Goal: Task Accomplishment & Management: Use online tool/utility

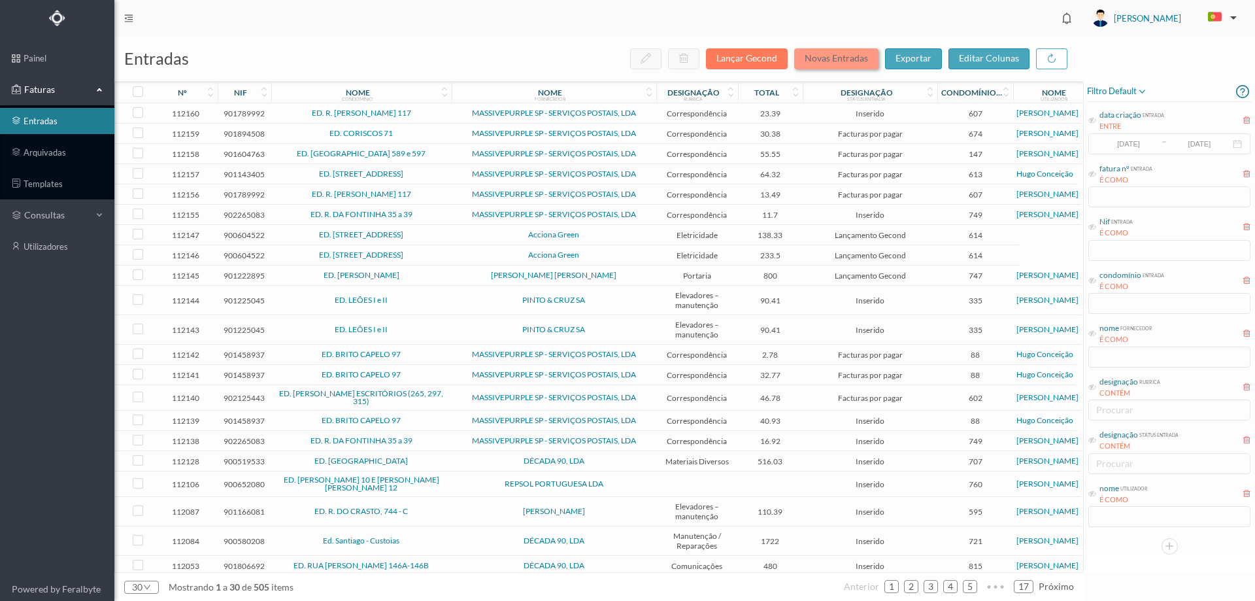
click at [831, 58] on button "Novas Entradas" at bounding box center [836, 58] width 84 height 21
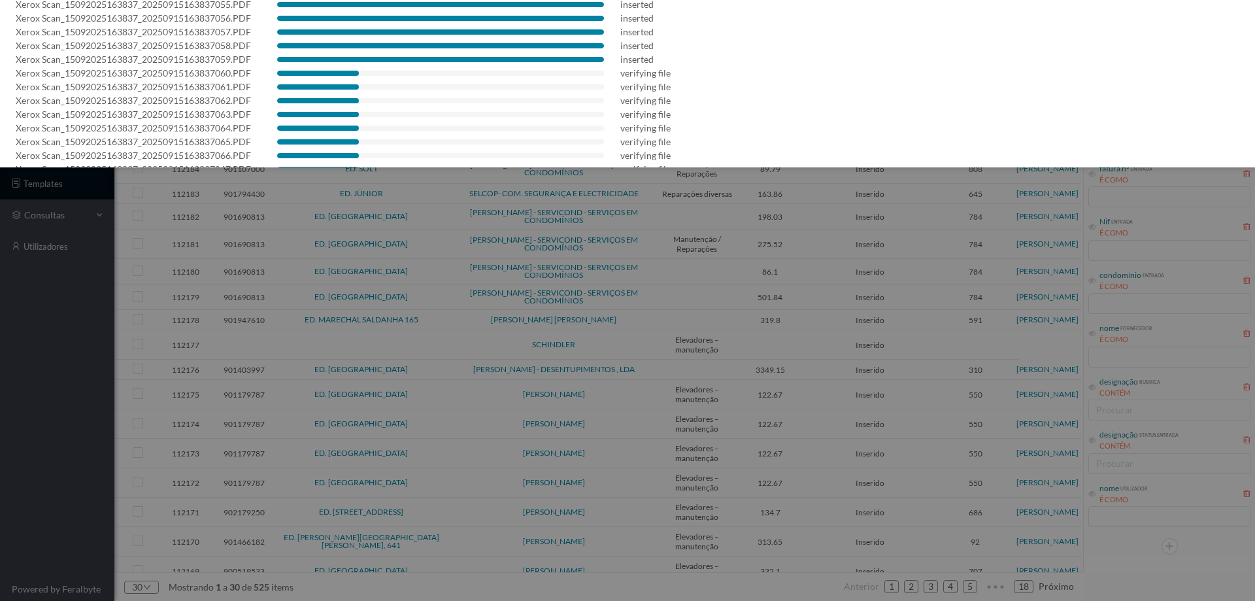
scroll to position [792, 0]
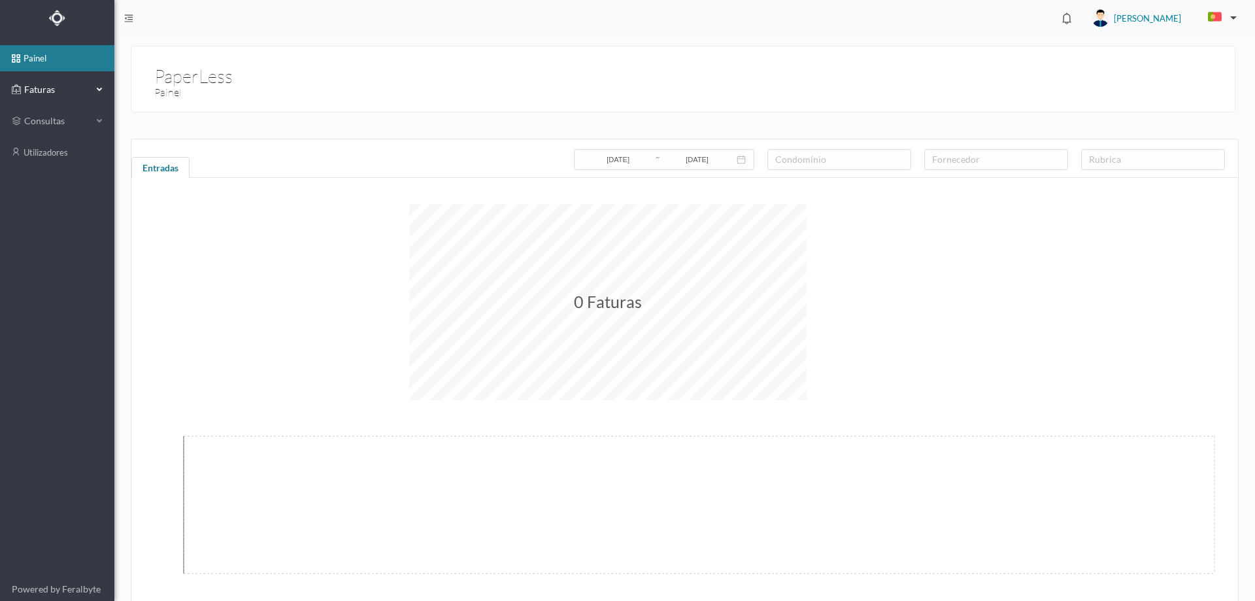
click at [75, 100] on div "Faturas" at bounding box center [52, 89] width 80 height 26
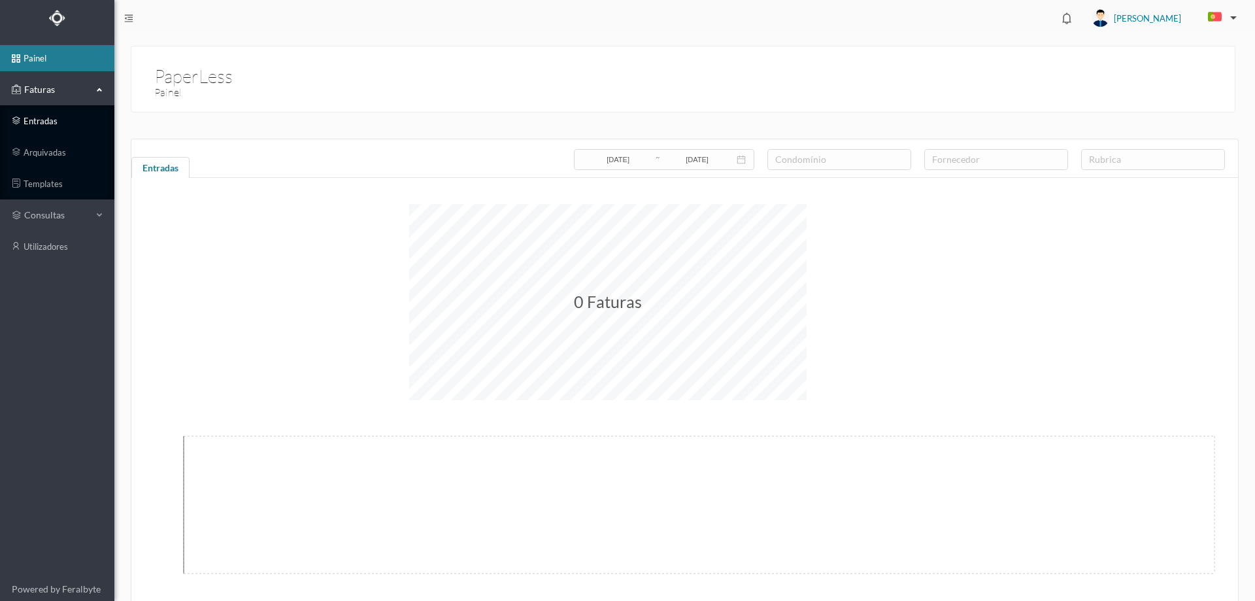
click at [61, 128] on link "entradas" at bounding box center [57, 121] width 114 height 26
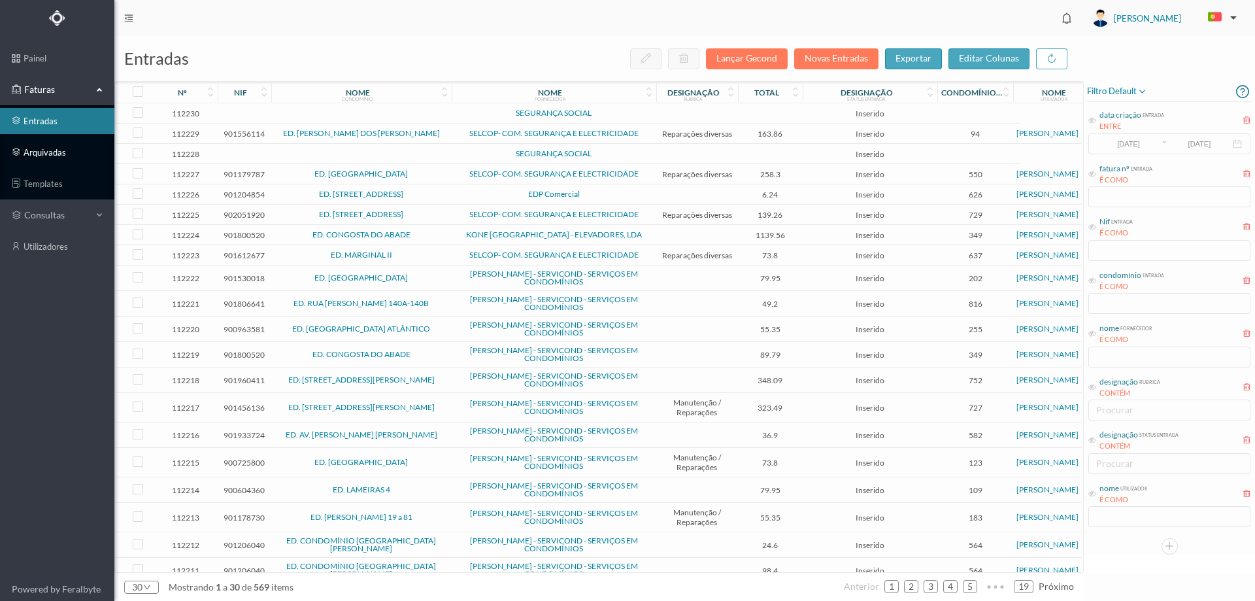
click at [58, 157] on link "arquivadas" at bounding box center [57, 152] width 114 height 26
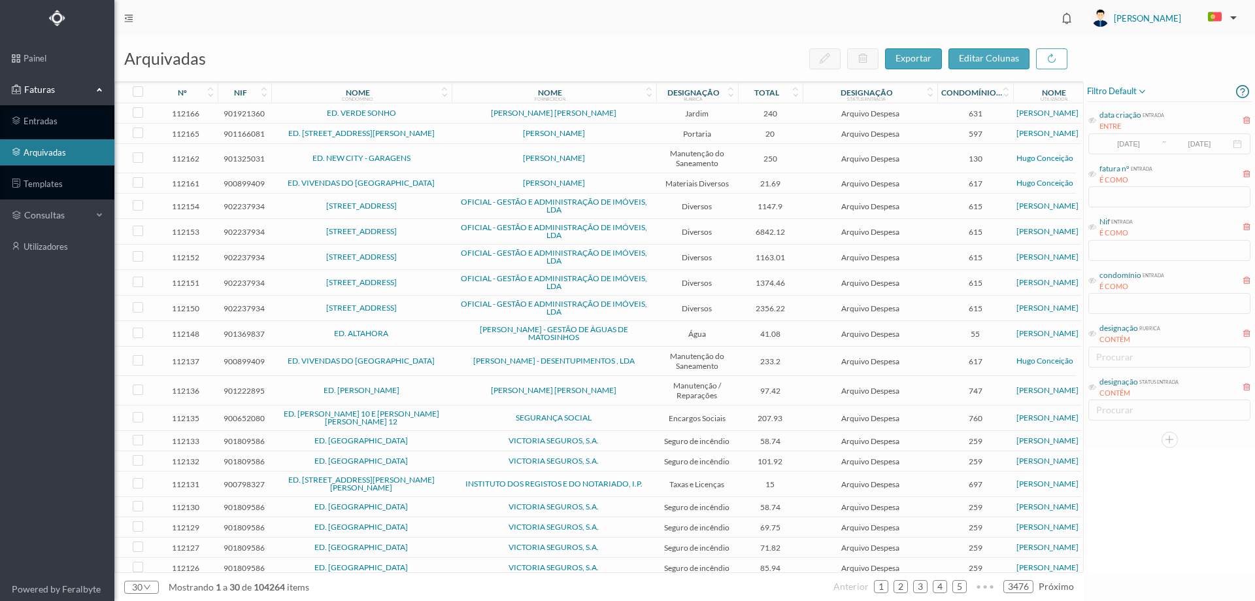
click at [1124, 94] on span "filtro default" at bounding box center [1117, 92] width 60 height 16
click at [1120, 137] on span "abrir filtro" at bounding box center [1130, 136] width 47 height 11
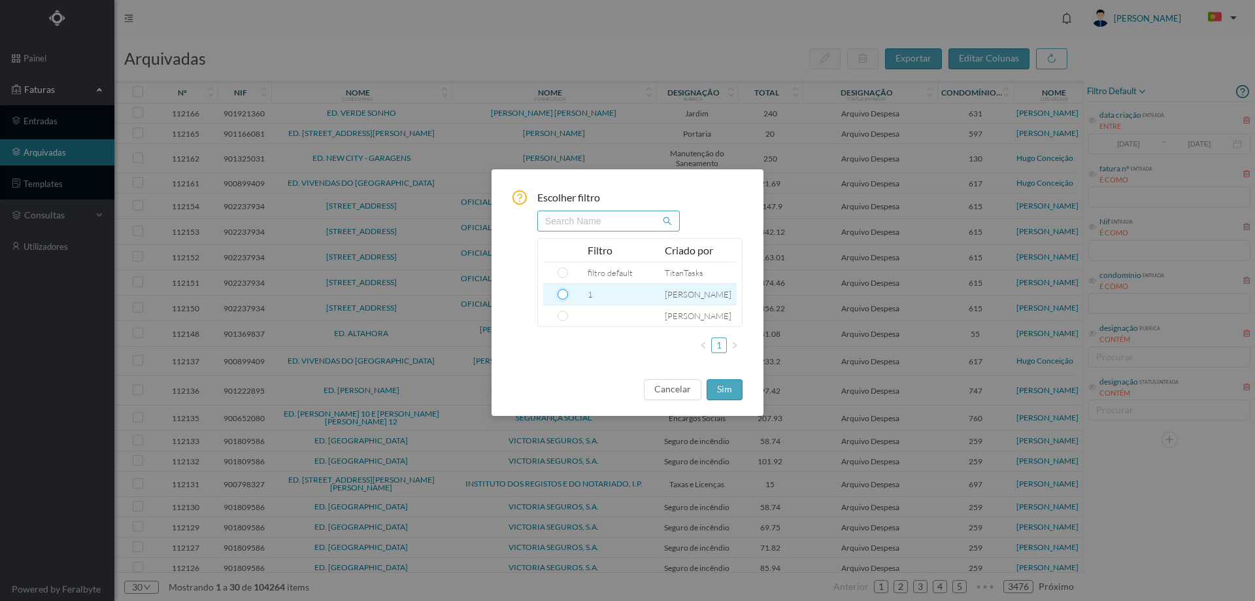
click at [561, 299] on input "radio" at bounding box center [563, 294] width 10 height 10
radio input "true"
click at [726, 401] on div "Escolher filtro Filtro Criado por filtro default TitanTasks 1 Inês Nogueira Inê…" at bounding box center [628, 292] width 272 height 246
click at [726, 394] on button "sim" at bounding box center [725, 389] width 36 height 21
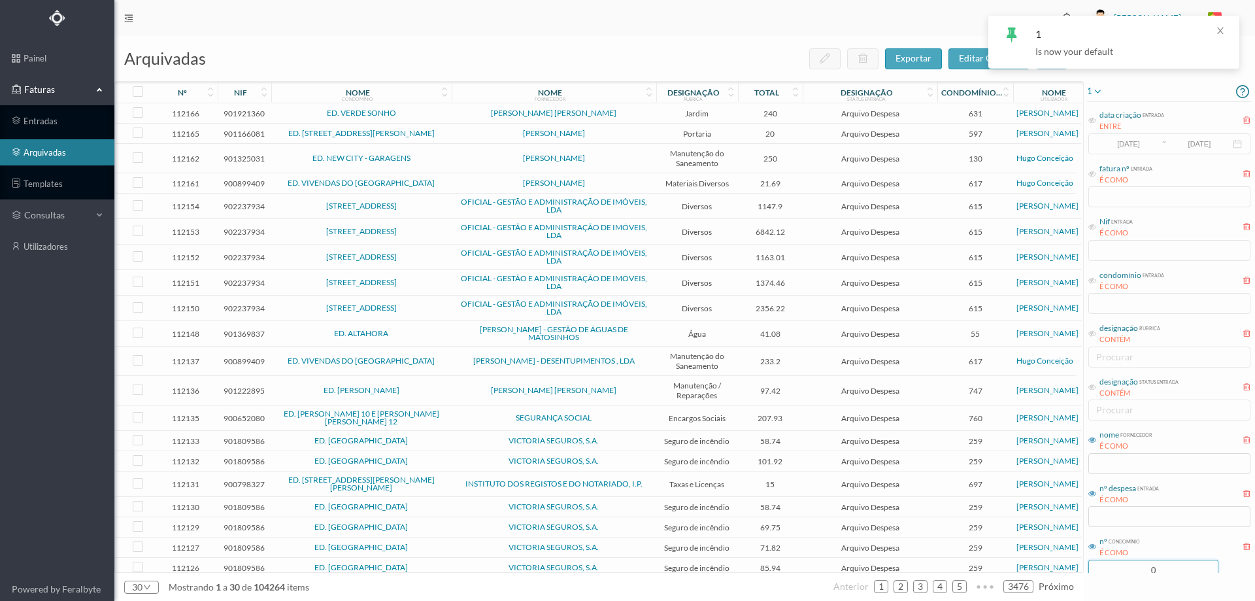
scroll to position [35, 0]
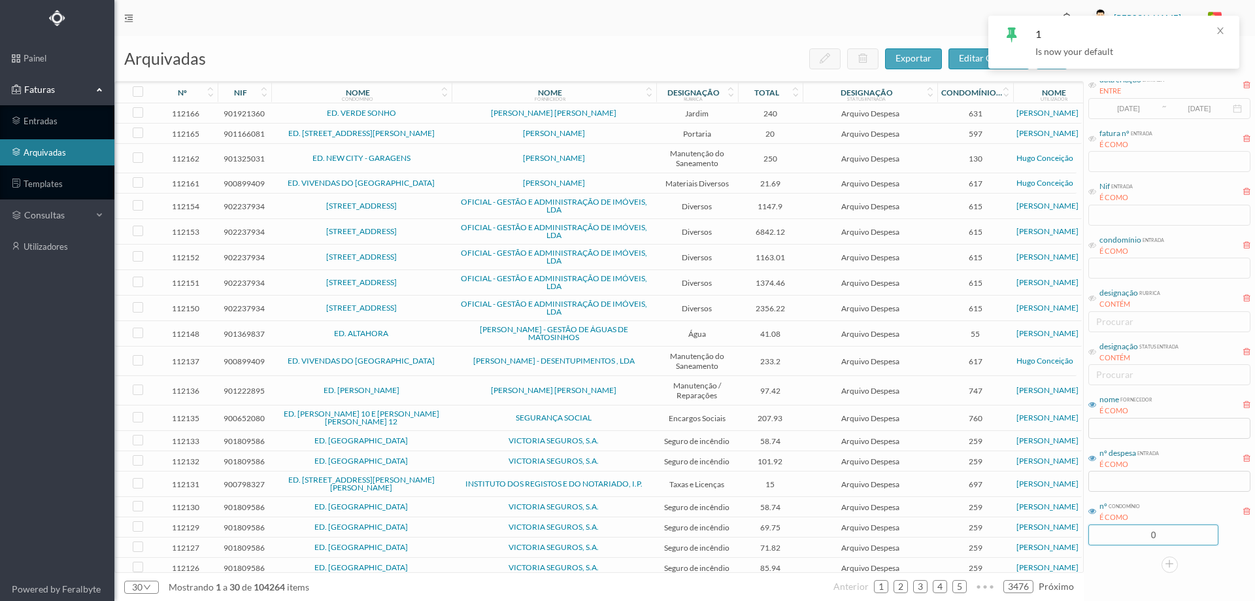
drag, startPoint x: 1167, startPoint y: 569, endPoint x: 1106, endPoint y: 568, distance: 60.8
click at [1106, 568] on div "1 data criação entrada ENTRE 2017-05-01 ~ 2017-10-31 fatura nº entrada É COMO N…" at bounding box center [1169, 309] width 171 height 527
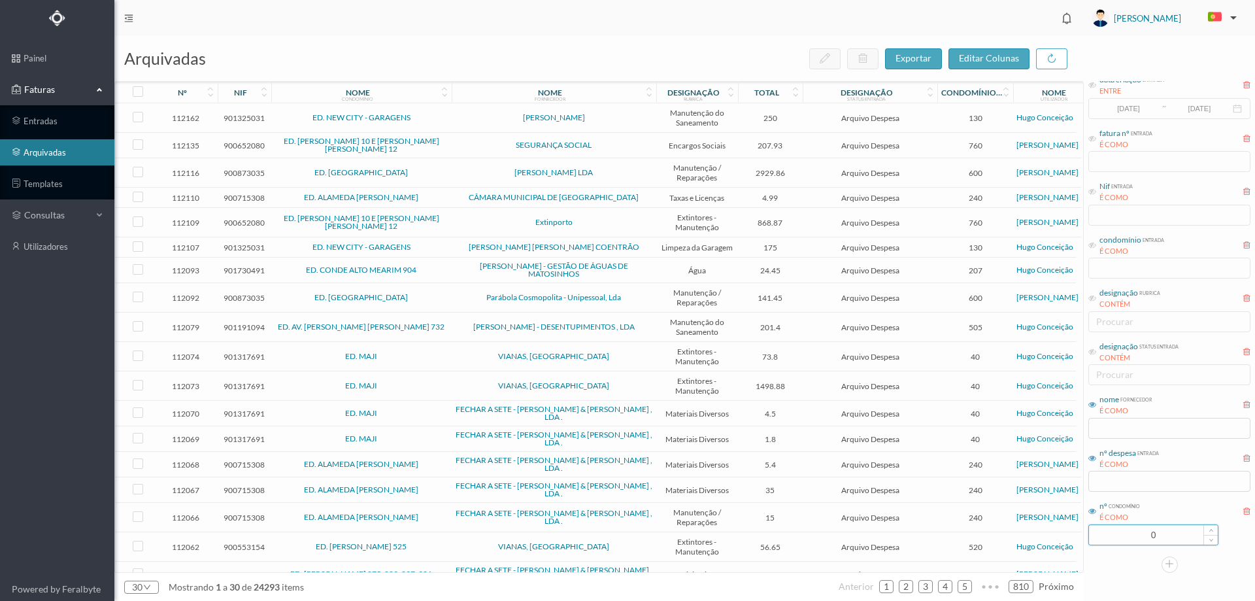
click at [1181, 539] on input "0" at bounding box center [1153, 535] width 129 height 20
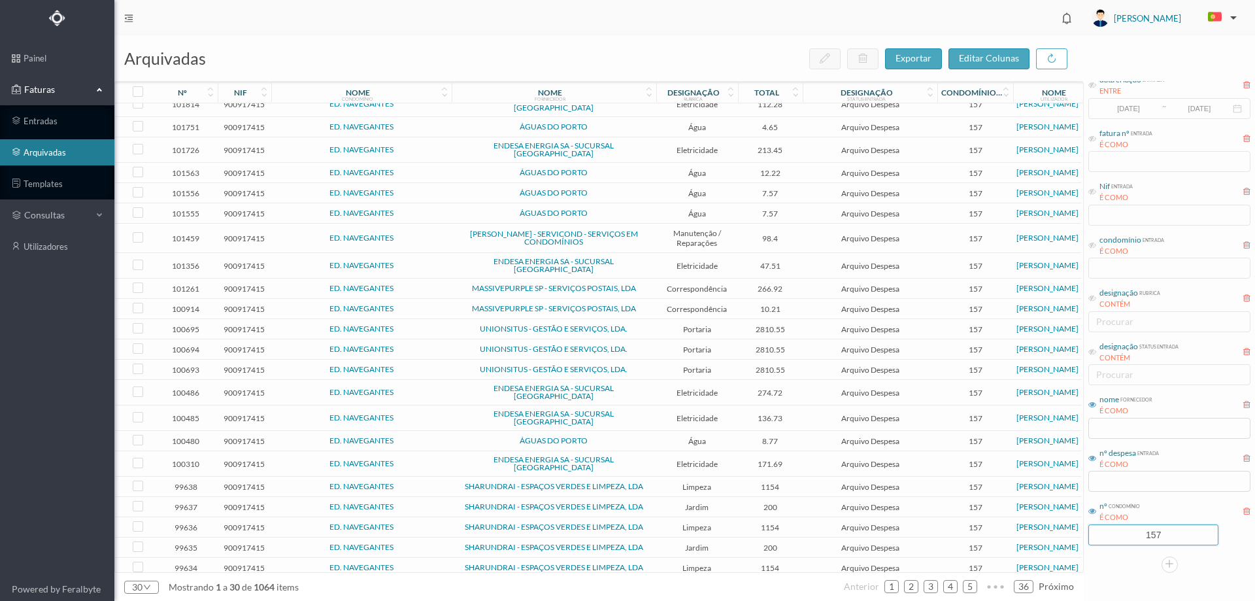
scroll to position [152, 0]
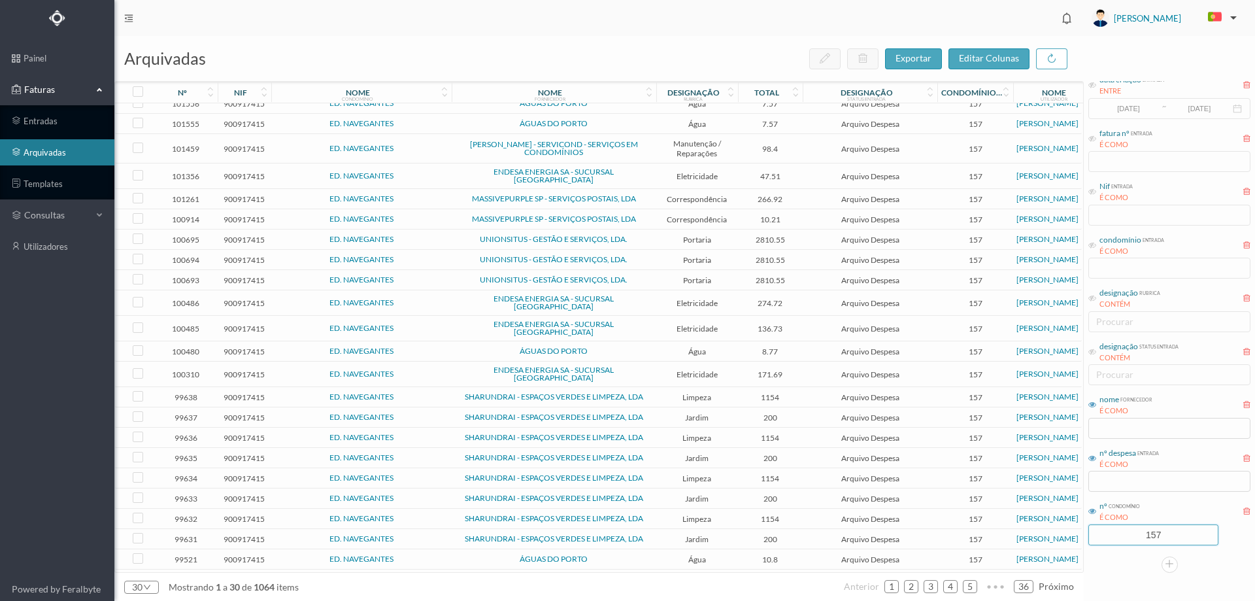
type input "157"
drag, startPoint x: 1164, startPoint y: 540, endPoint x: 1123, endPoint y: 535, distance: 41.5
click at [1123, 535] on input "157" at bounding box center [1153, 535] width 129 height 20
click at [581, 316] on td "ENDESA ENERGIA SA - SUCURSAL PORTUGAL" at bounding box center [554, 328] width 205 height 25
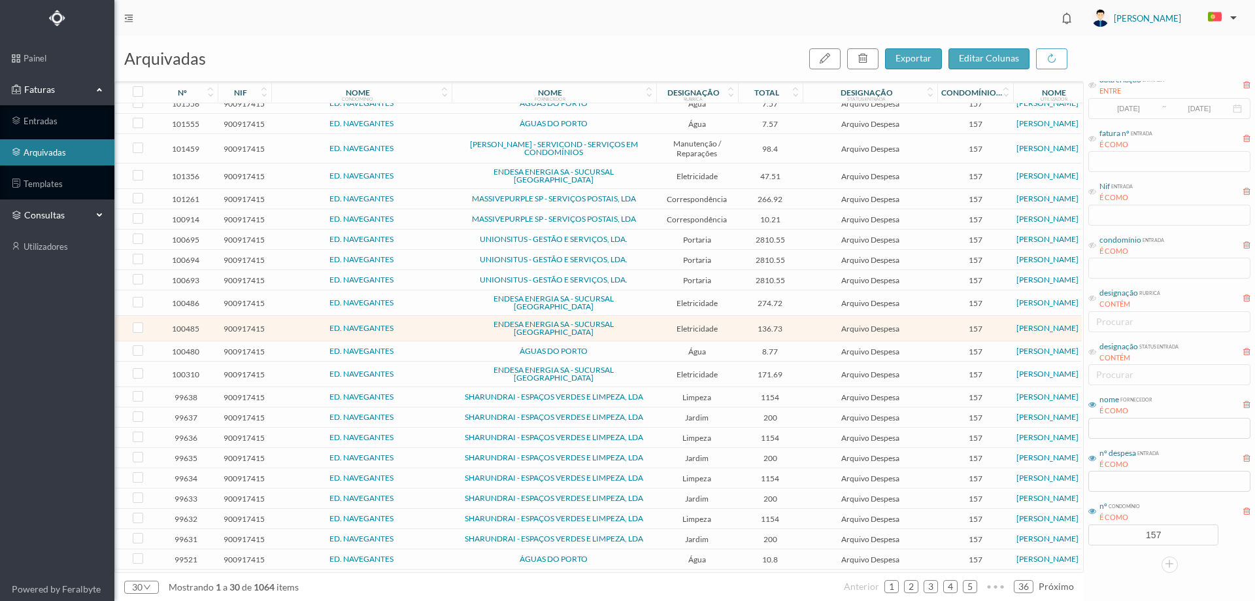
click at [69, 211] on span "consultas" at bounding box center [56, 215] width 65 height 13
click at [54, 246] on link "condomínios" at bounding box center [57, 246] width 114 height 26
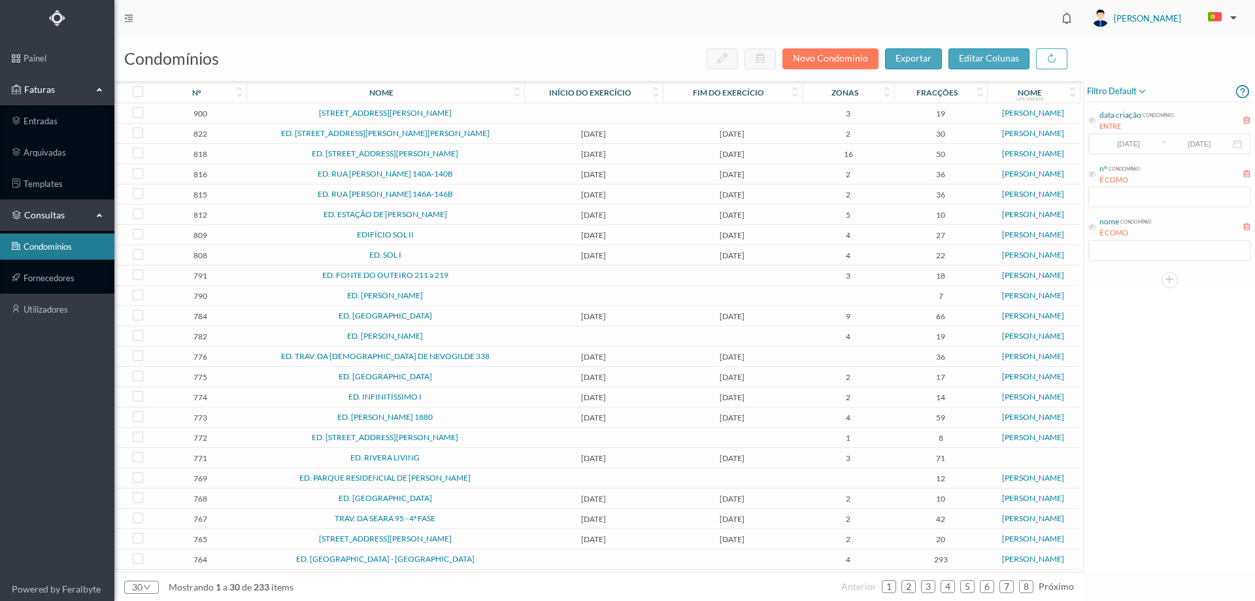
click at [1143, 255] on div "nome condomínio É COMO" at bounding box center [1169, 237] width 165 height 49
click at [1101, 226] on div "nome" at bounding box center [1110, 222] width 20 height 12
click at [1094, 227] on icon at bounding box center [1092, 227] width 8 height 8
click at [1095, 174] on icon at bounding box center [1092, 174] width 8 height 8
click at [1107, 196] on input "text" at bounding box center [1169, 196] width 162 height 21
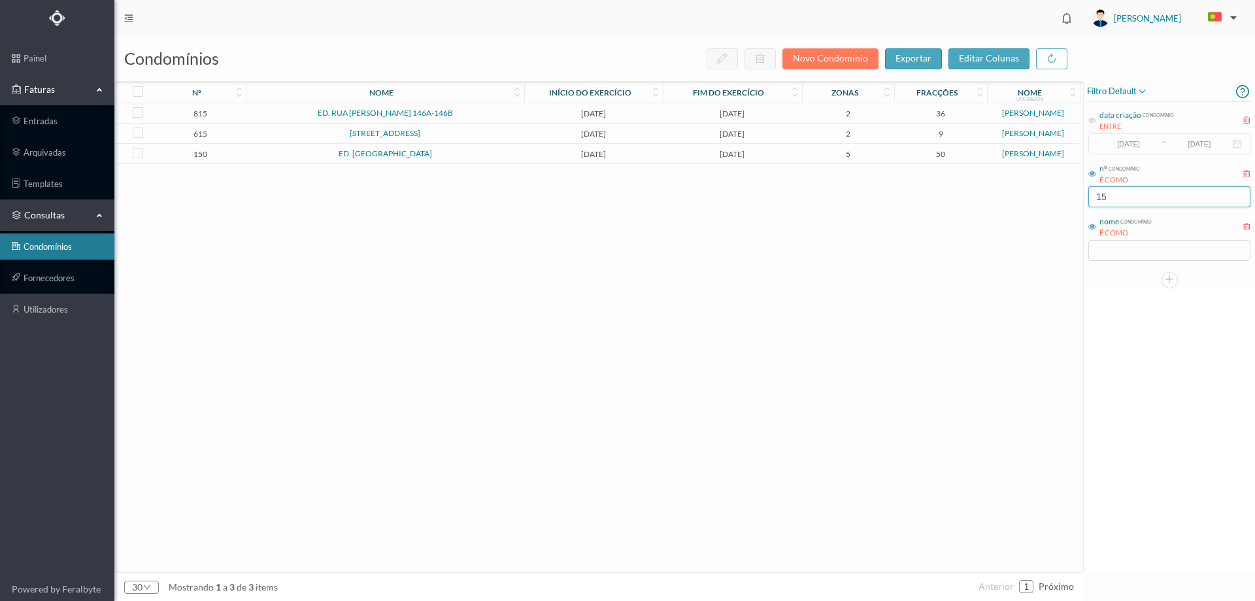
type input "1"
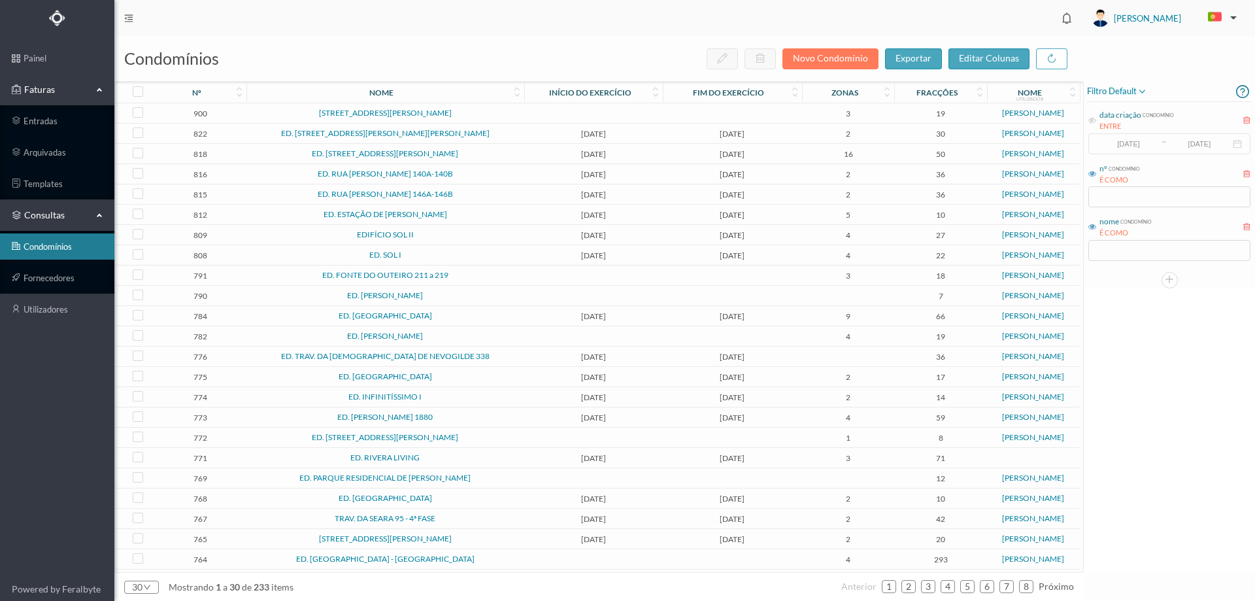
click at [1089, 227] on icon at bounding box center [1092, 227] width 8 height 8
click at [1092, 228] on icon at bounding box center [1092, 227] width 8 height 8
click at [1103, 258] on input "text" at bounding box center [1169, 250] width 162 height 21
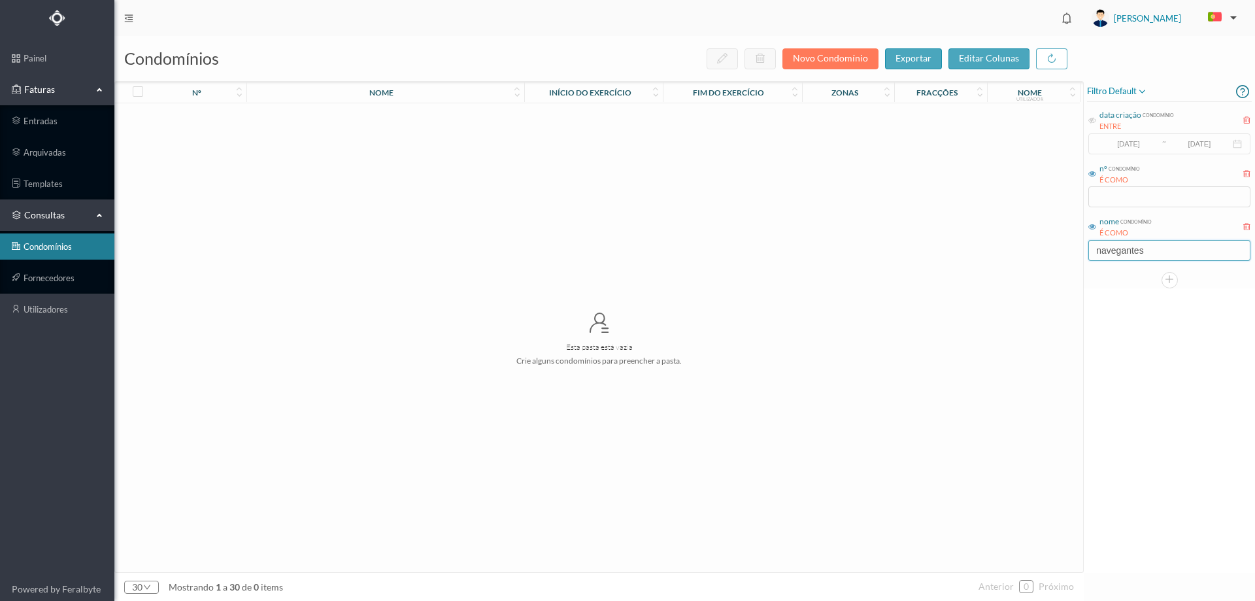
type input "navegantes"
click at [1134, 135] on div "data criação condomínio ENTRE 2017-05-01 ~ 2017-10-31" at bounding box center [1169, 131] width 165 height 49
click at [1092, 118] on icon at bounding box center [1092, 120] width 8 height 8
drag, startPoint x: 1147, startPoint y: 144, endPoint x: 1098, endPoint y: 139, distance: 49.3
click at [1098, 139] on input "[DATE]" at bounding box center [1128, 144] width 64 height 14
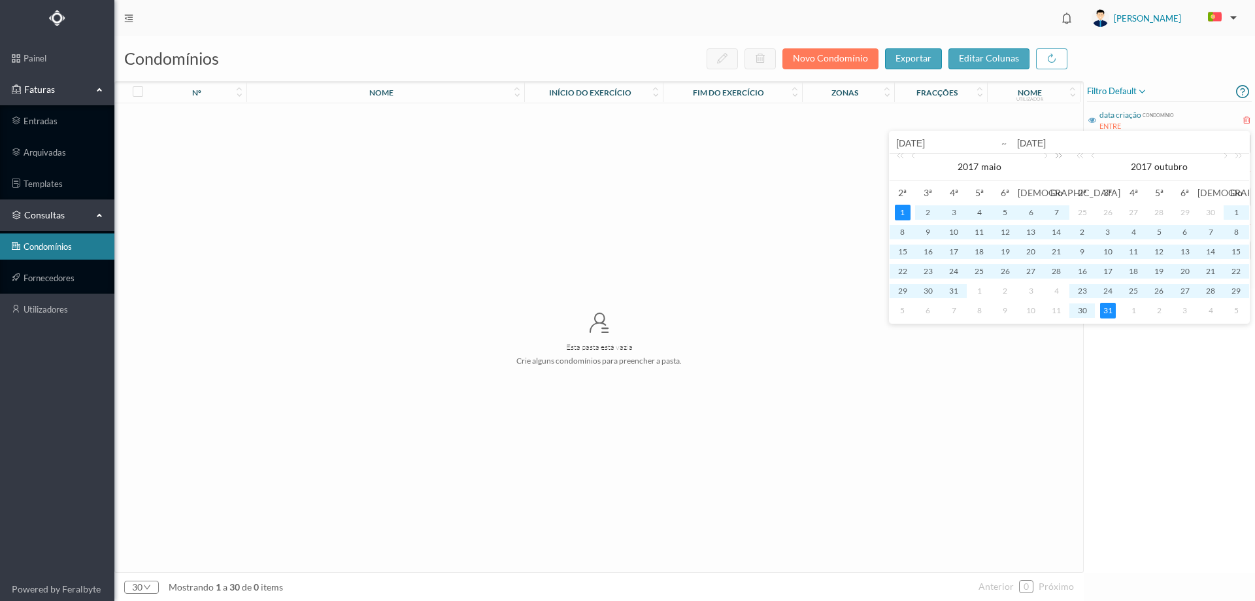
click at [1059, 158] on link at bounding box center [1056, 167] width 17 height 26
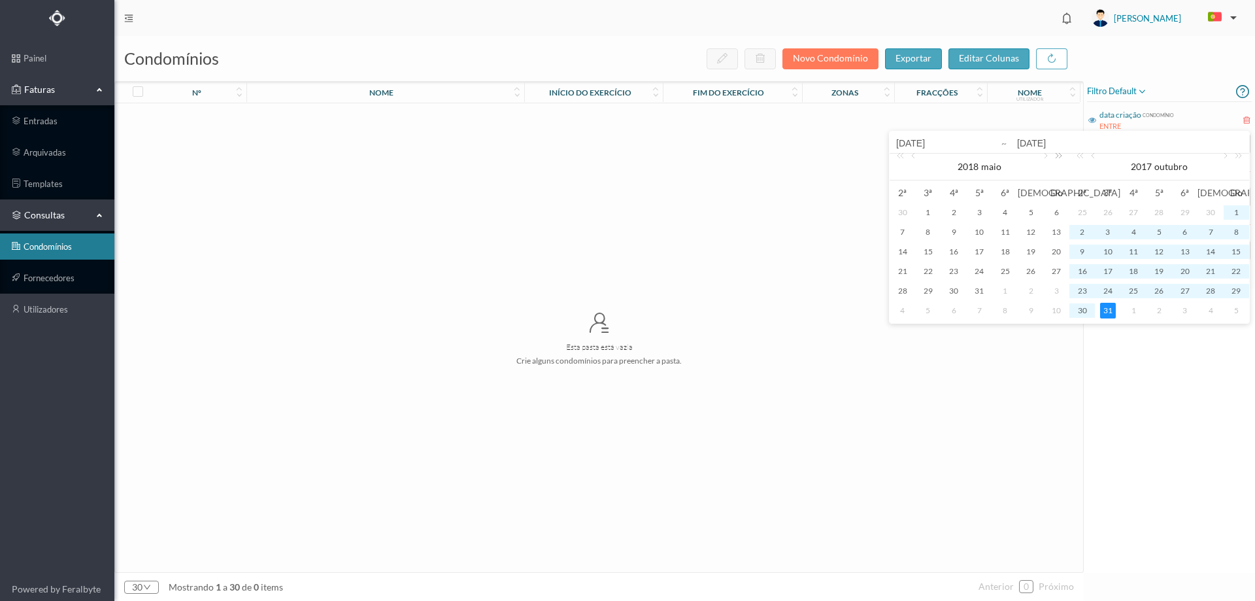
click at [1059, 158] on link at bounding box center [1056, 167] width 17 height 26
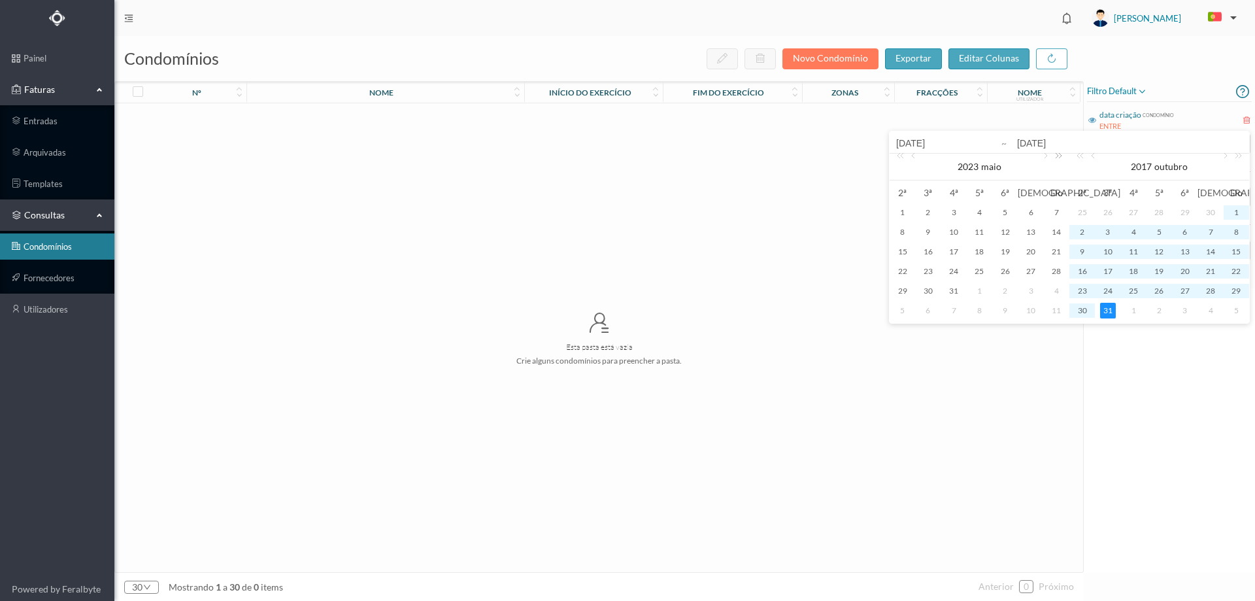
click at [1059, 158] on link at bounding box center [1056, 167] width 17 height 26
click at [915, 156] on link at bounding box center [915, 167] width 12 height 26
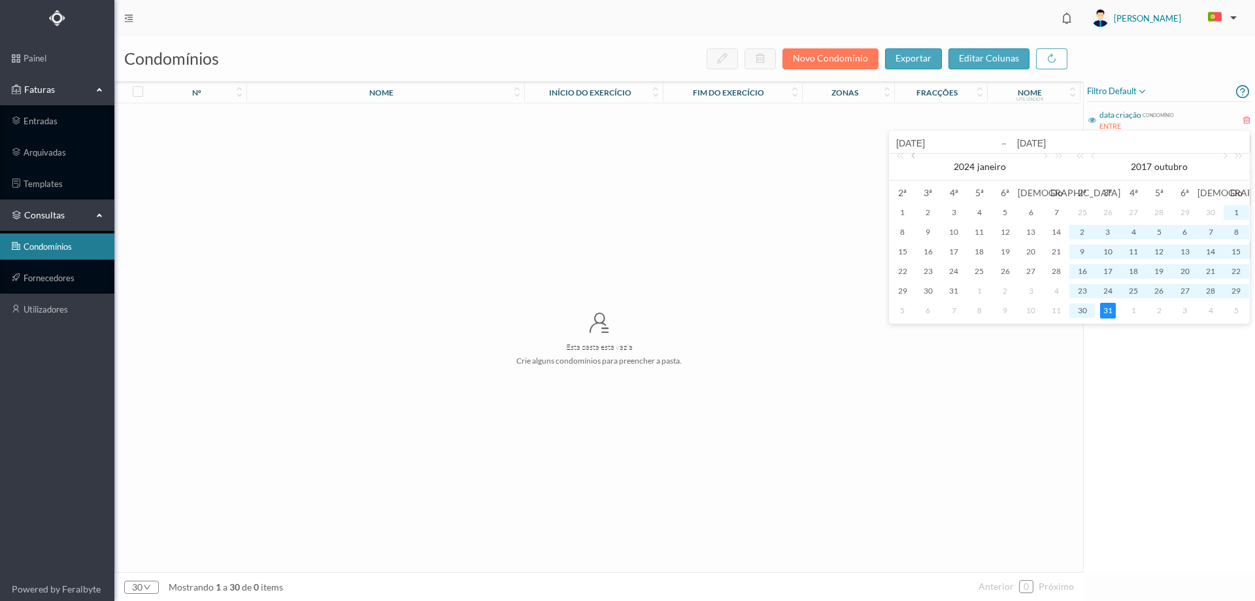
click at [915, 156] on link at bounding box center [915, 167] width 12 height 26
click at [1043, 156] on link at bounding box center [1045, 167] width 12 height 26
click at [902, 211] on div "1" at bounding box center [903, 213] width 16 height 16
click at [1241, 156] on link at bounding box center [1236, 167] width 17 height 26
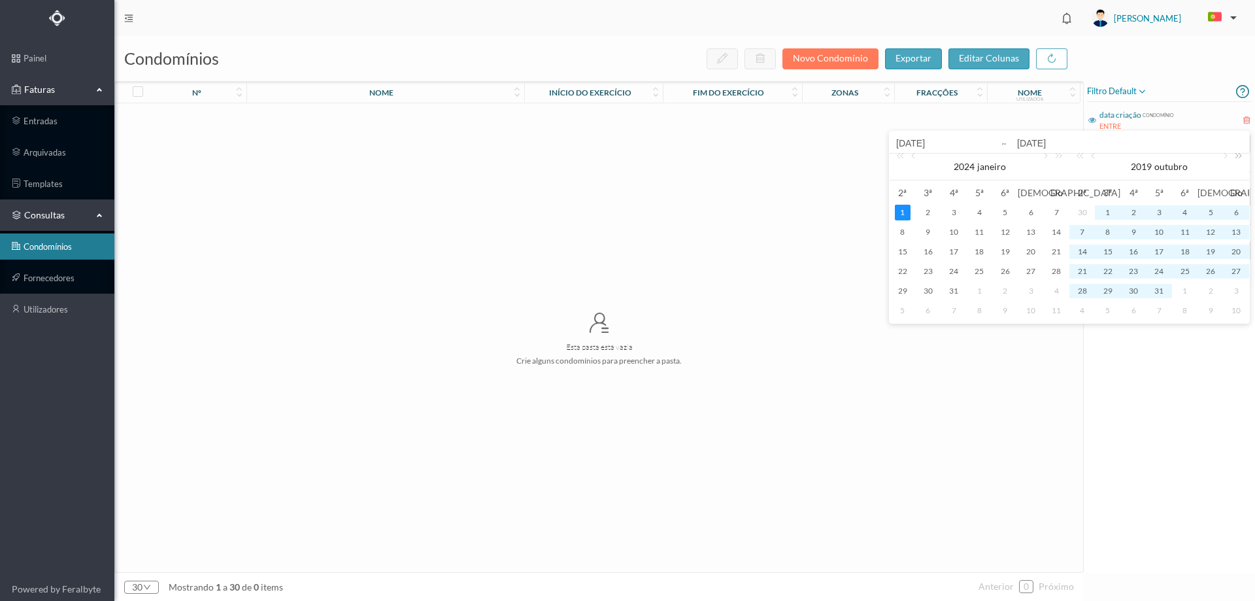
click at [1241, 156] on link at bounding box center [1236, 167] width 17 height 26
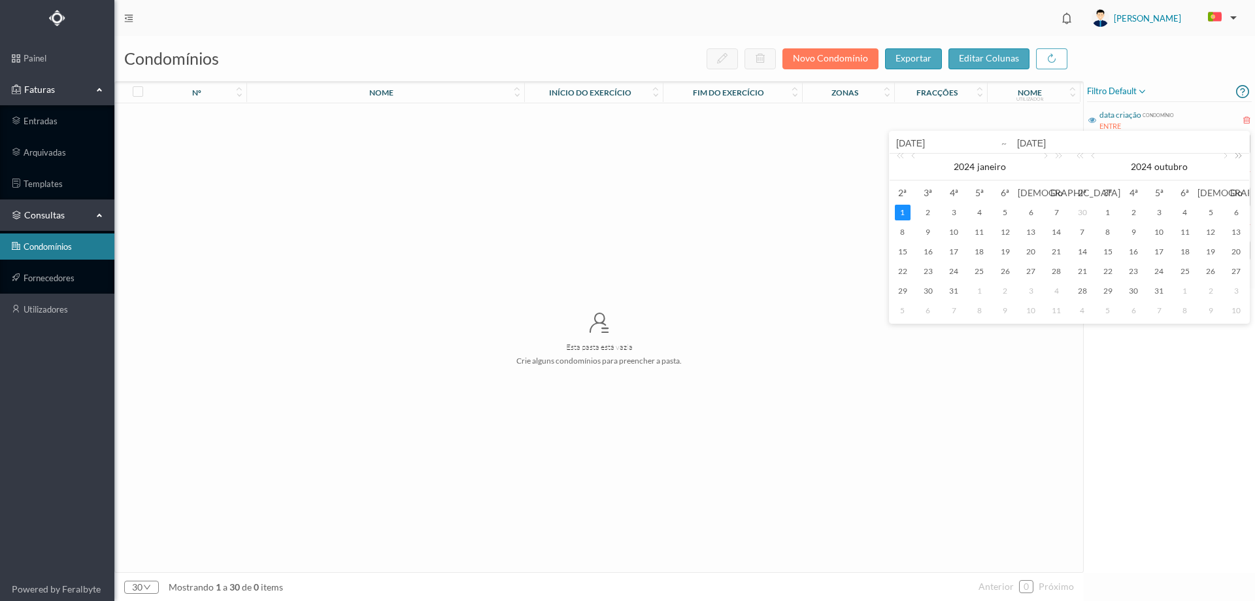
click at [1241, 156] on link at bounding box center [1236, 167] width 17 height 26
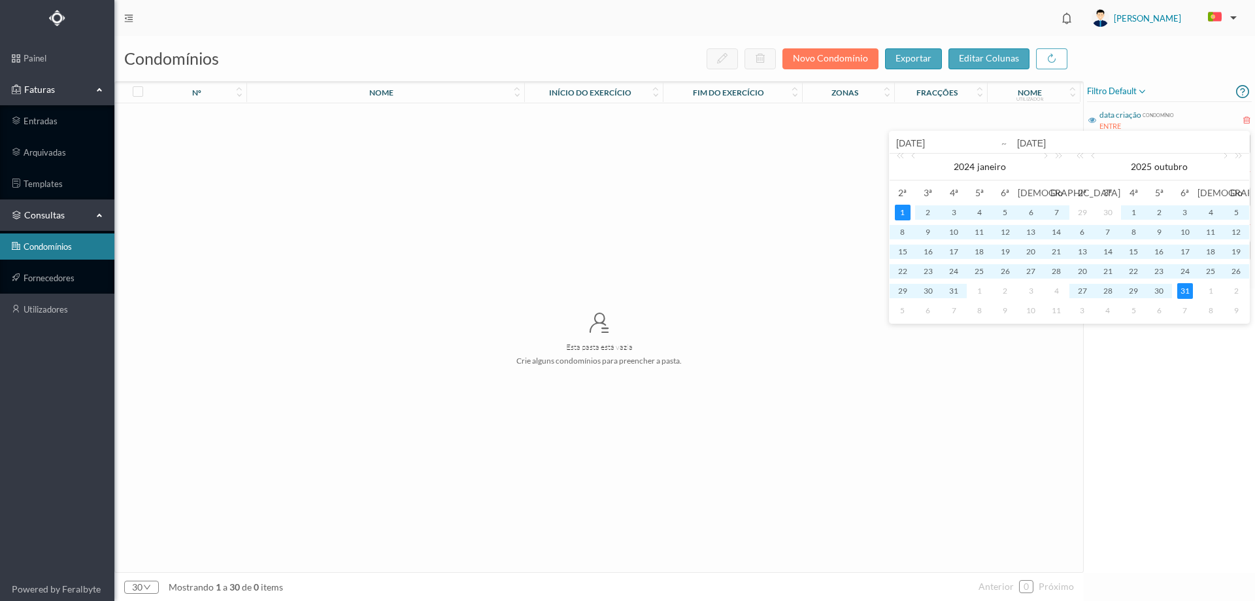
click at [1187, 292] on div "31" at bounding box center [1185, 291] width 16 height 16
type input "2024-01-01"
type input "2025-10-31"
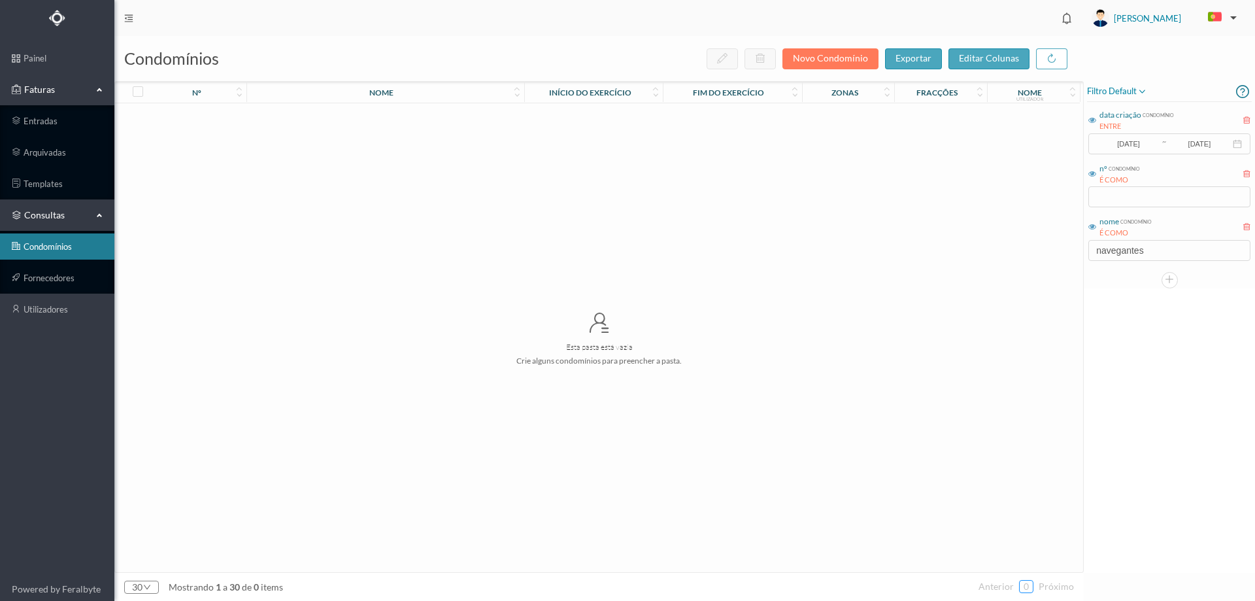
click at [1031, 588] on link "0" at bounding box center [1026, 587] width 13 height 20
click at [1157, 200] on input "text" at bounding box center [1169, 196] width 162 height 21
type input "1"
drag, startPoint x: 1144, startPoint y: 243, endPoint x: 998, endPoint y: 256, distance: 147.0
click at [998, 256] on div "condomínios novo condomínio exportar editar colunas nº nome Início do exercício…" at bounding box center [684, 318] width 1141 height 565
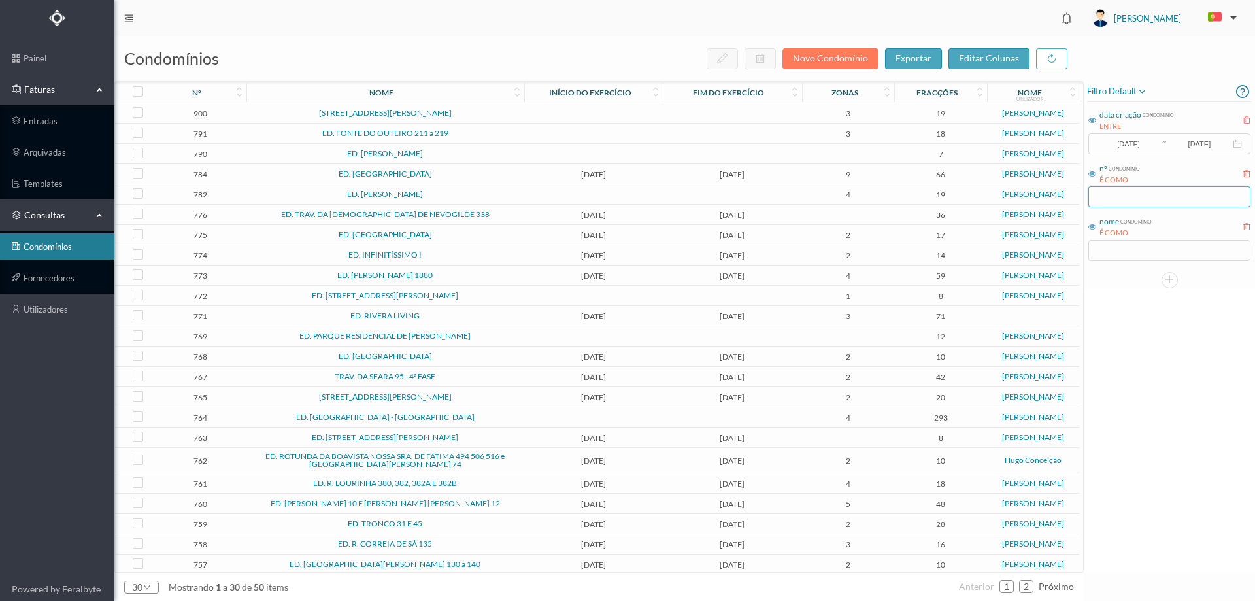
click at [1143, 202] on input "text" at bounding box center [1169, 196] width 162 height 21
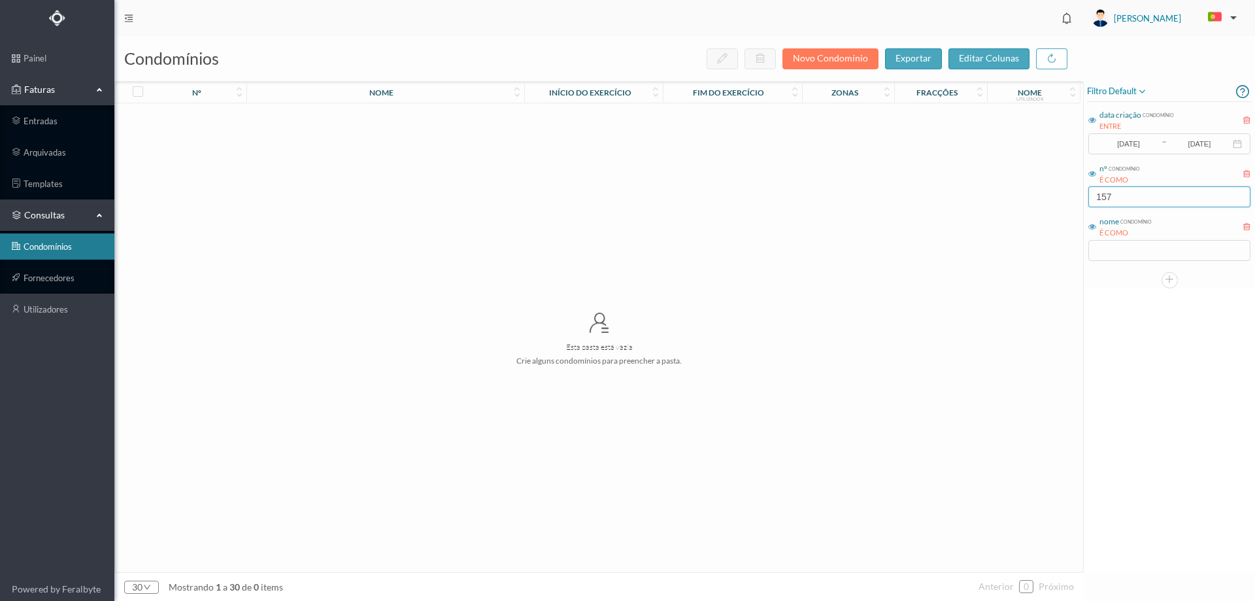
type input "157"
drag, startPoint x: 1124, startPoint y: 186, endPoint x: 1022, endPoint y: 195, distance: 101.7
click at [1022, 195] on div "condomínios novo condomínio exportar editar colunas nº nome Início do exercício…" at bounding box center [684, 318] width 1141 height 565
click at [1038, 230] on div "Esta pasta está vazia Crie alguns condomínios para preencher a pasta." at bounding box center [599, 337] width 968 height 469
drag, startPoint x: 1056, startPoint y: 194, endPoint x: 992, endPoint y: 193, distance: 64.7
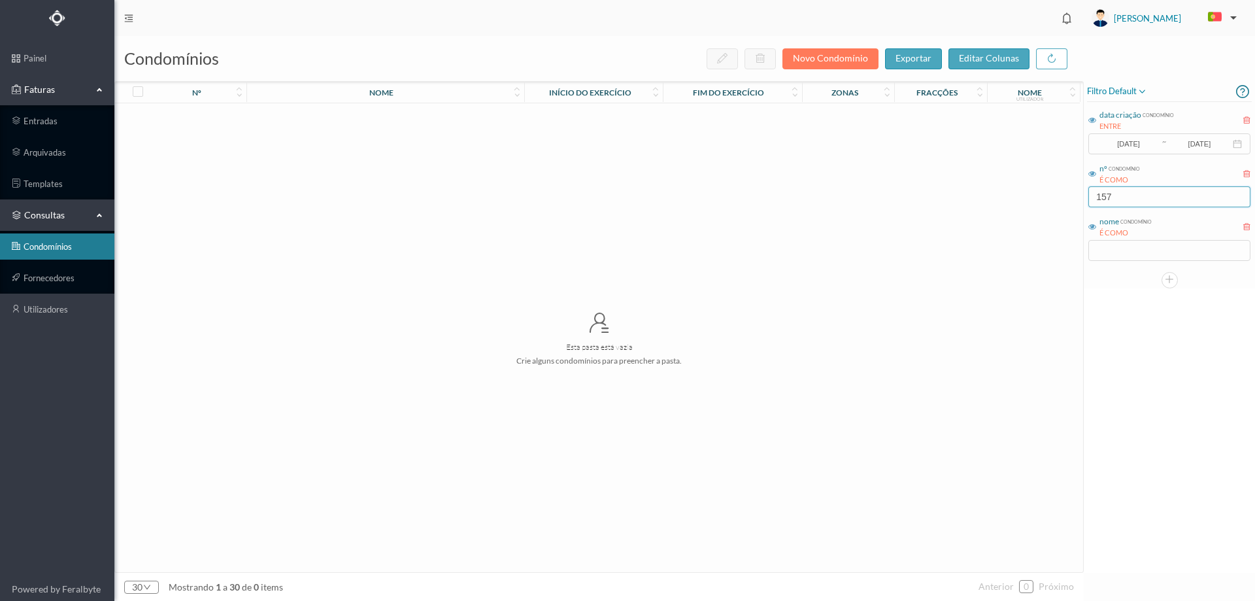
click at [990, 194] on div "condomínios novo condomínio exportar editar colunas nº nome Início do exercício…" at bounding box center [684, 318] width 1141 height 565
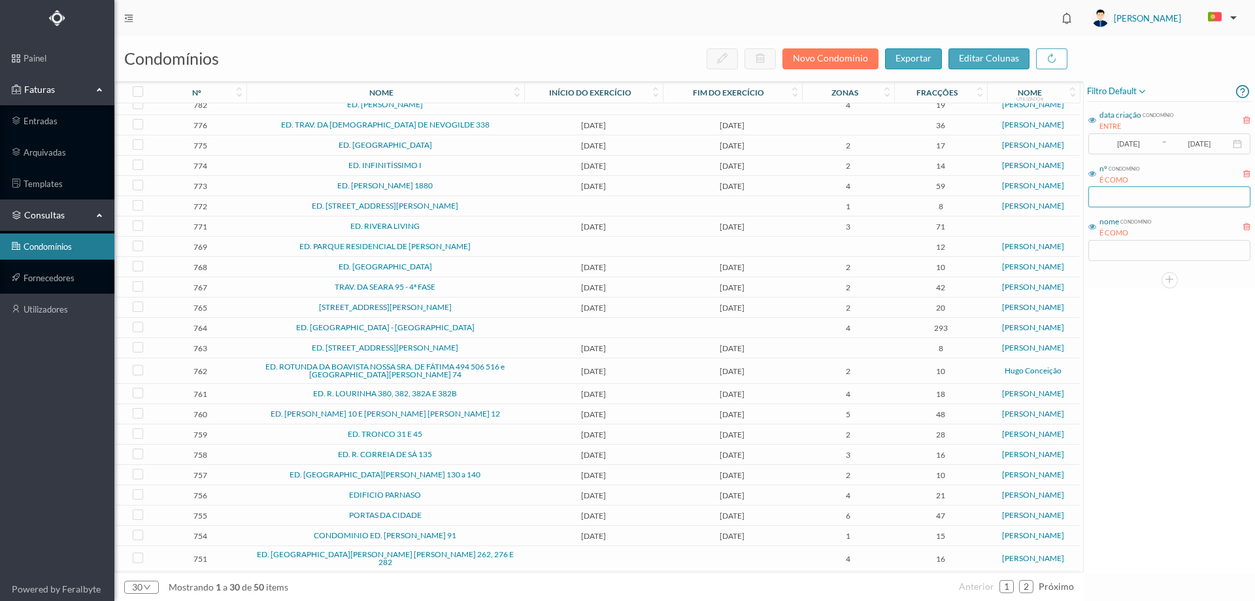
scroll to position [148, 0]
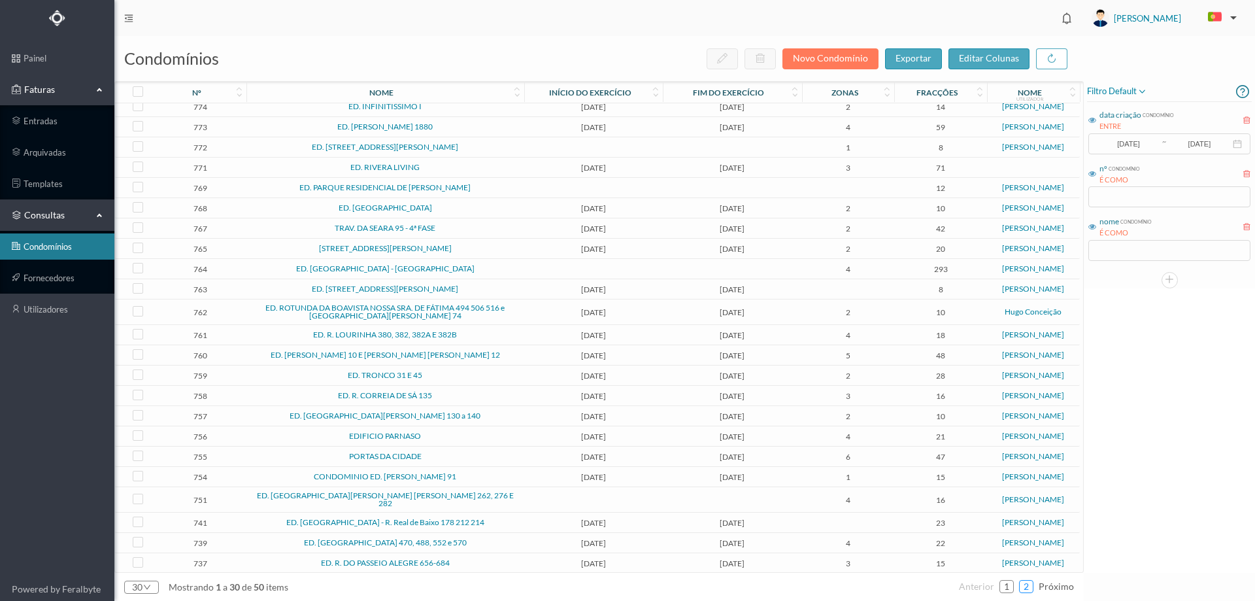
click at [1026, 582] on link "2" at bounding box center [1026, 587] width 13 height 20
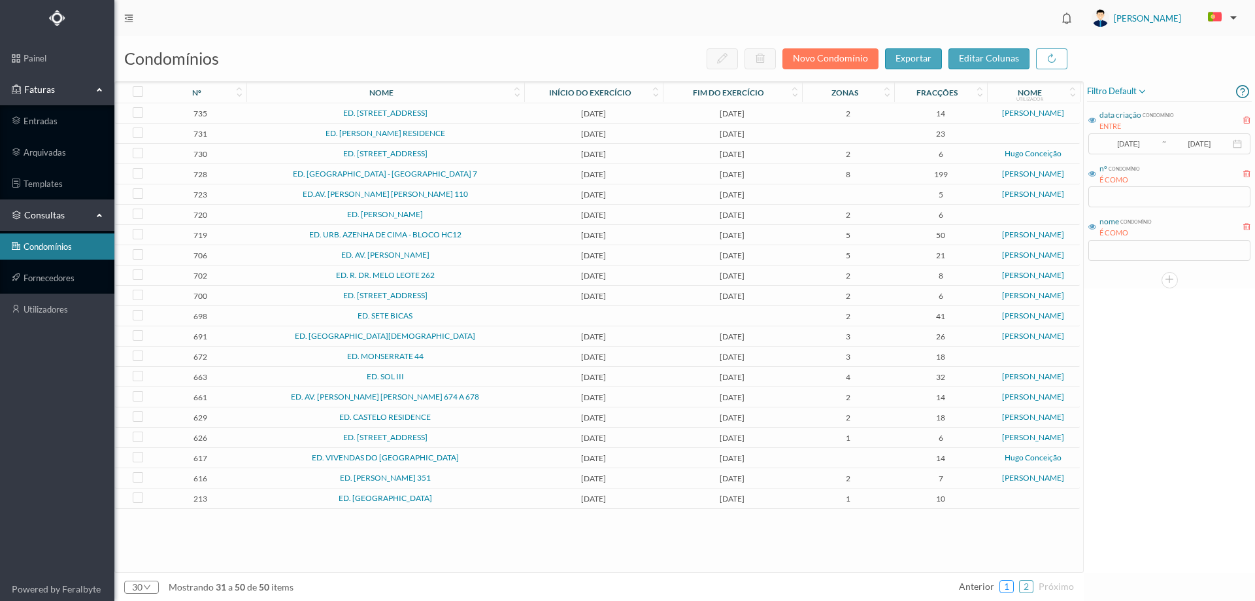
click at [1002, 590] on link "1" at bounding box center [1006, 587] width 13 height 20
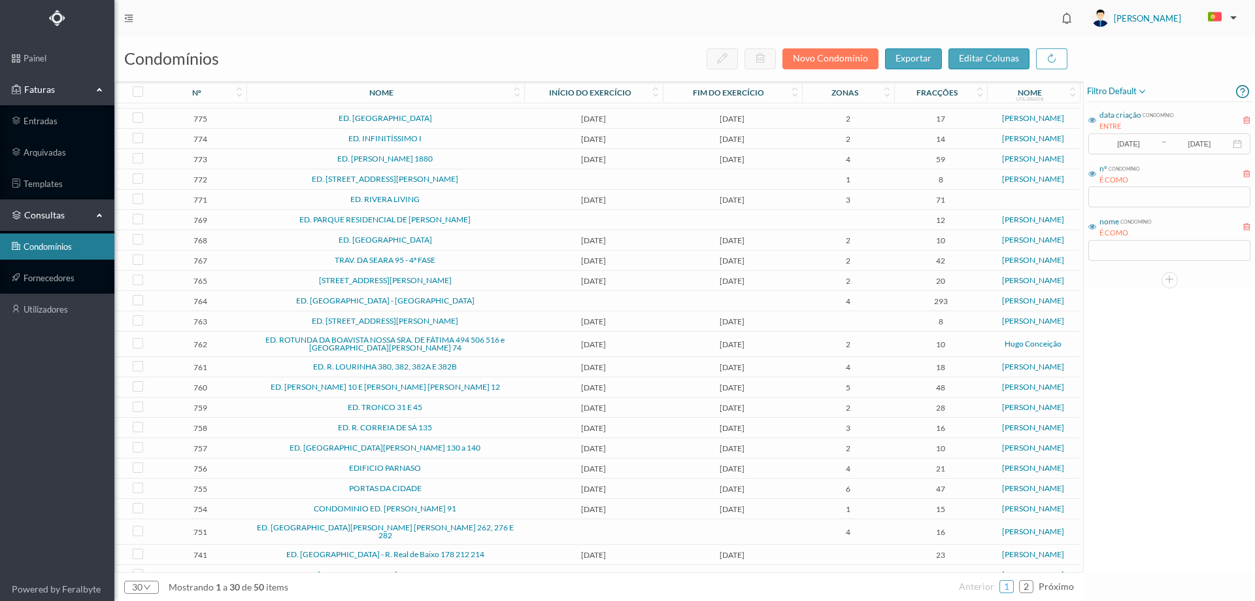
scroll to position [148, 0]
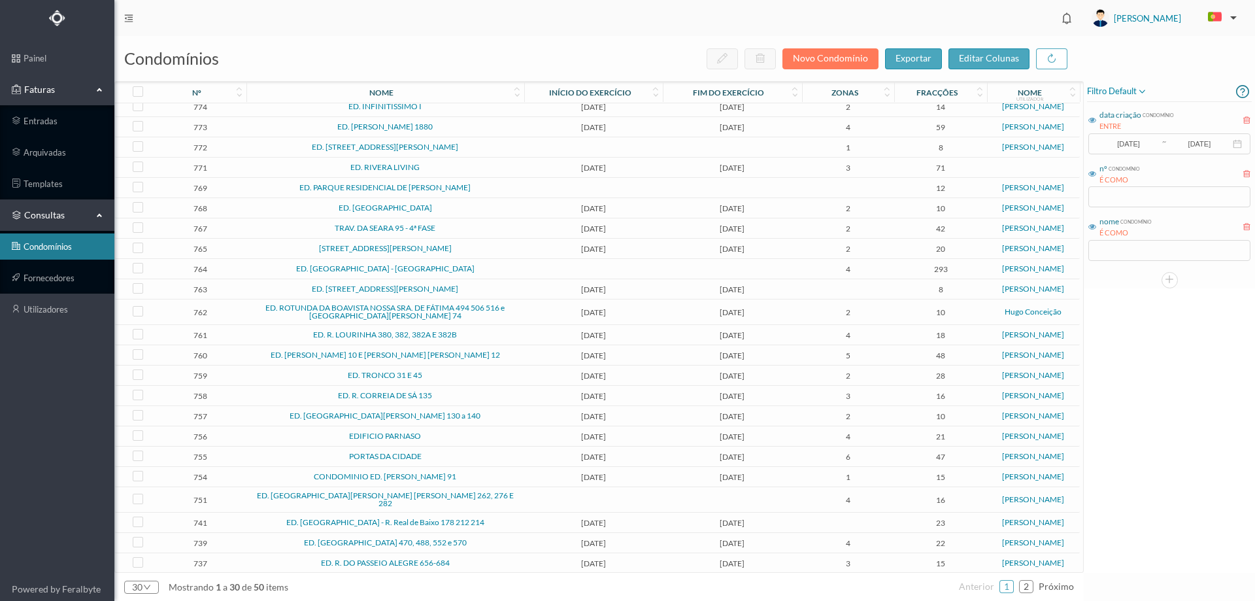
click at [490, 421] on td "ED. RUA D. JOÃO I 130 a 140" at bounding box center [385, 416] width 278 height 20
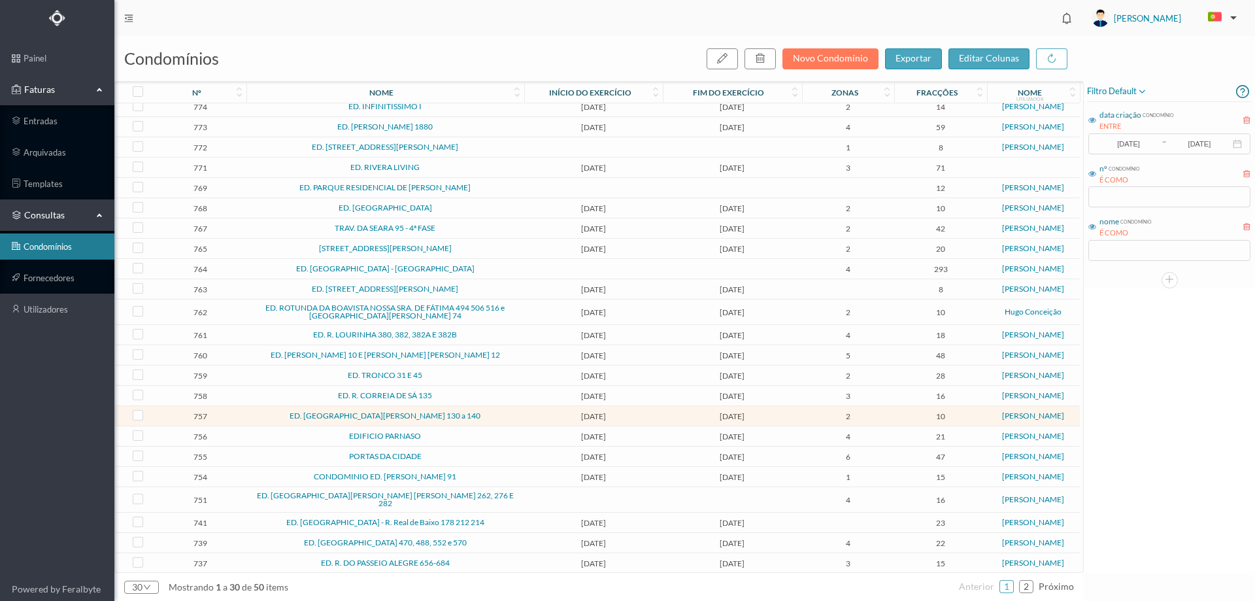
click at [490, 421] on td "ED. RUA D. JOÃO I 130 a 140" at bounding box center [385, 416] width 278 height 20
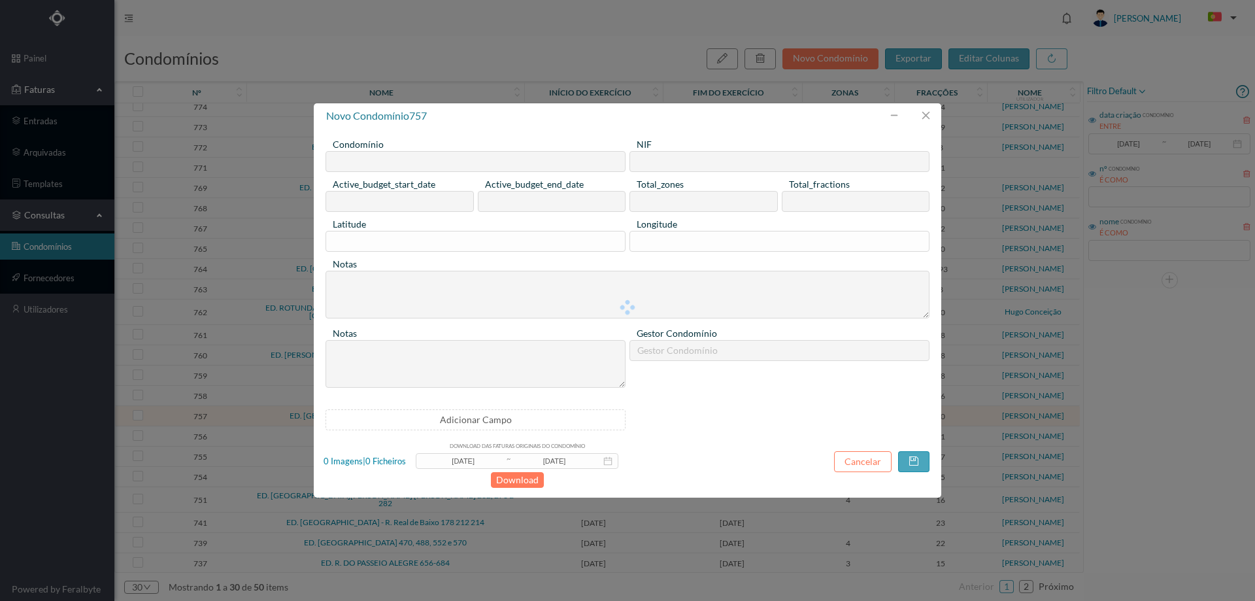
type input "ED. RUA D. JOÃO I 130 a 140"
type input "901453773"
type input "2025-06-01"
type input "2026-05-31"
type input "2"
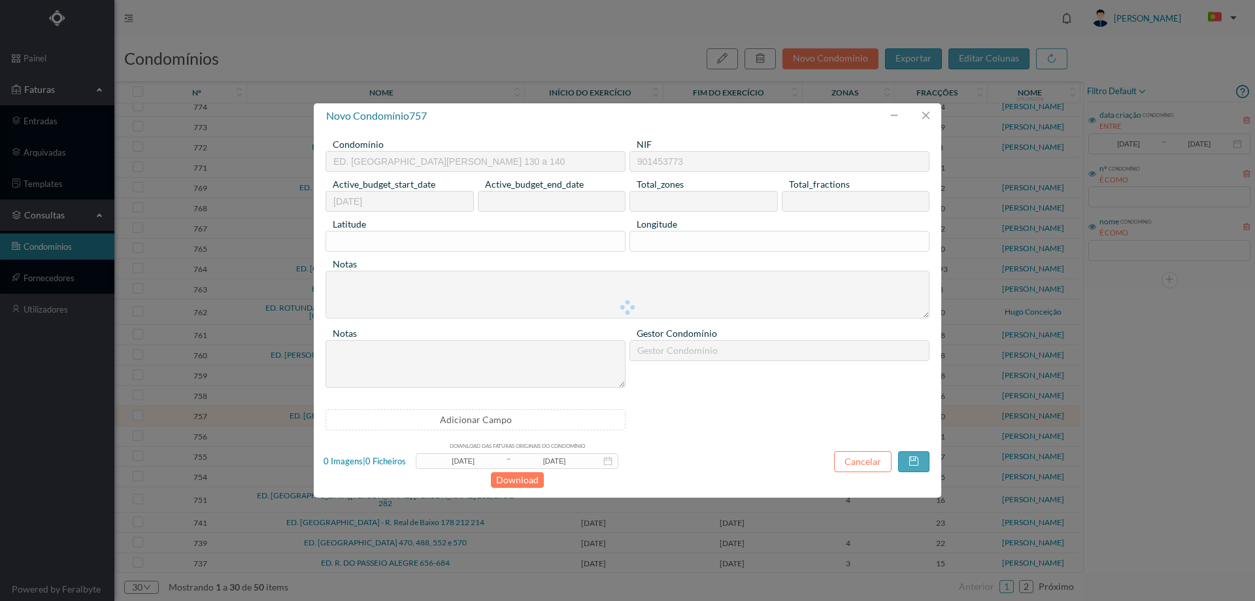
type input "10"
type input "0"
type textarea "NAO TEM SEGURO"
click at [932, 115] on button "button" at bounding box center [925, 115] width 31 height 21
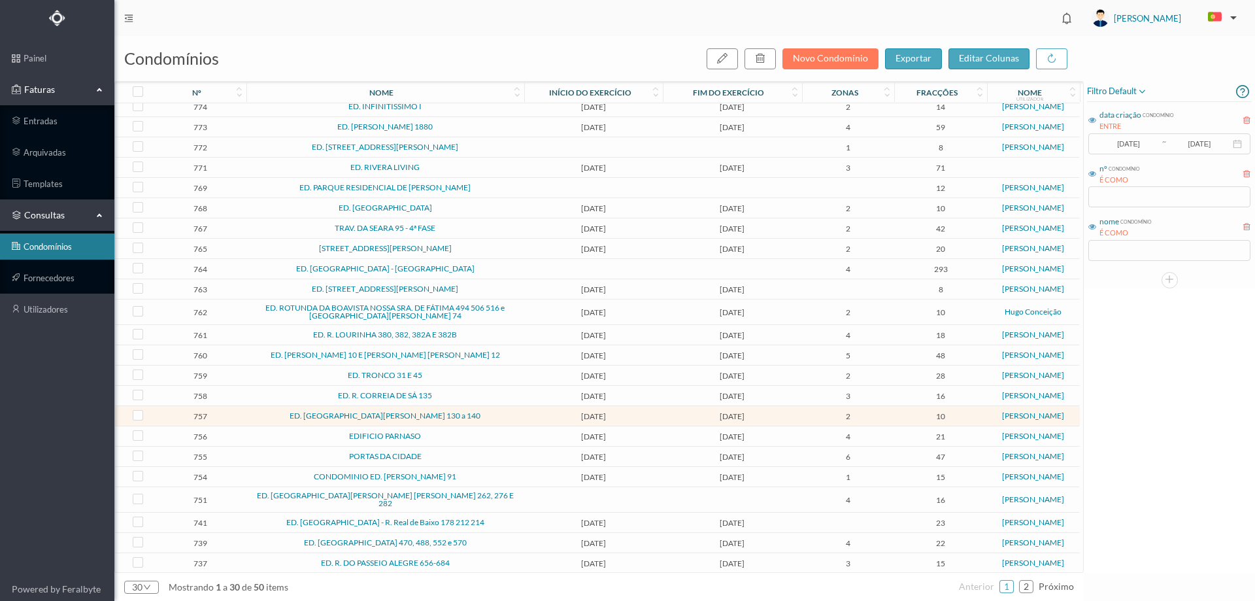
click at [1120, 88] on span "filtro default" at bounding box center [1117, 92] width 60 height 16
click at [1125, 135] on span "abrir filtro" at bounding box center [1130, 136] width 47 height 11
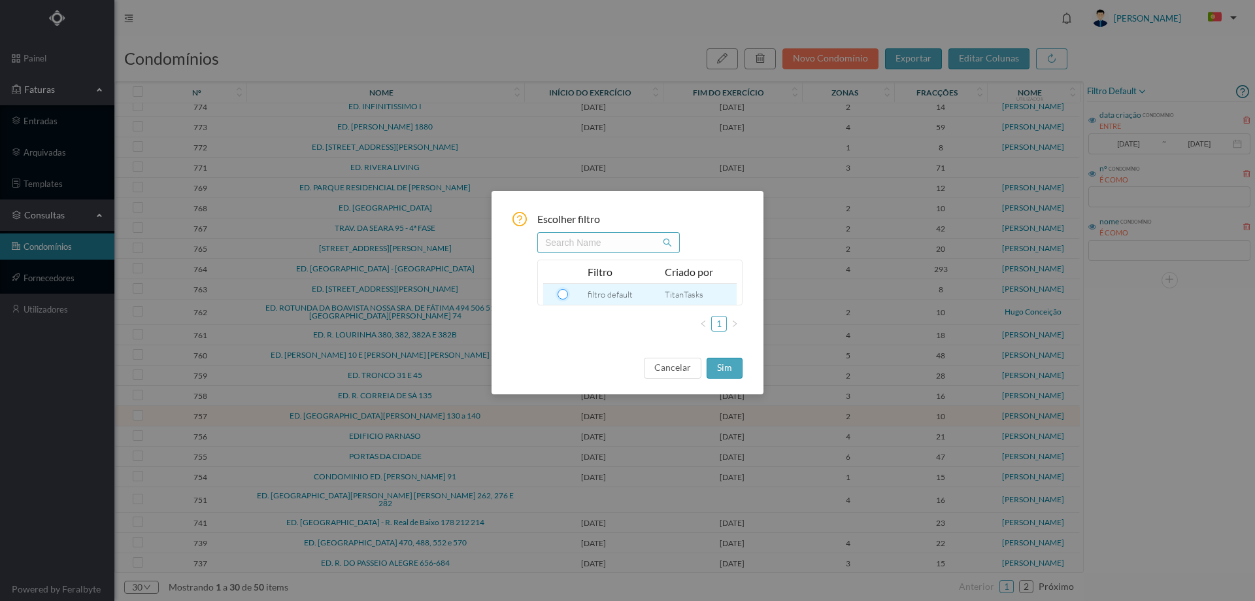
click at [563, 294] on input "radio" at bounding box center [563, 294] width 10 height 10
radio input "true"
click at [733, 371] on button "sim" at bounding box center [725, 368] width 36 height 21
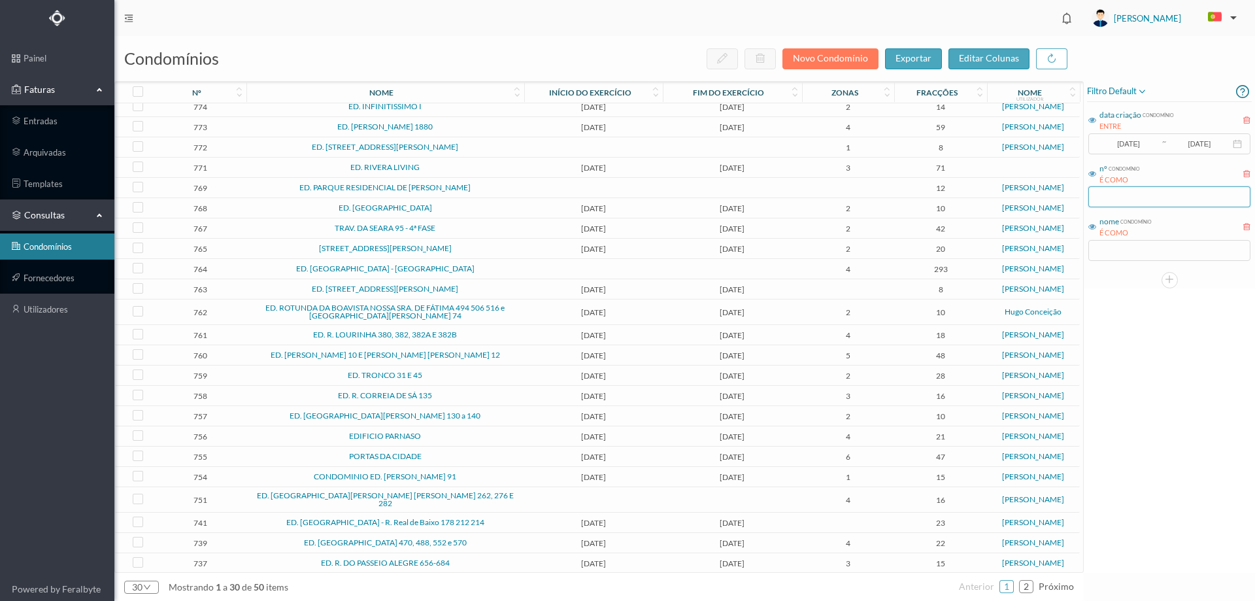
click at [1133, 193] on input "text" at bounding box center [1169, 196] width 162 height 21
type input "1"
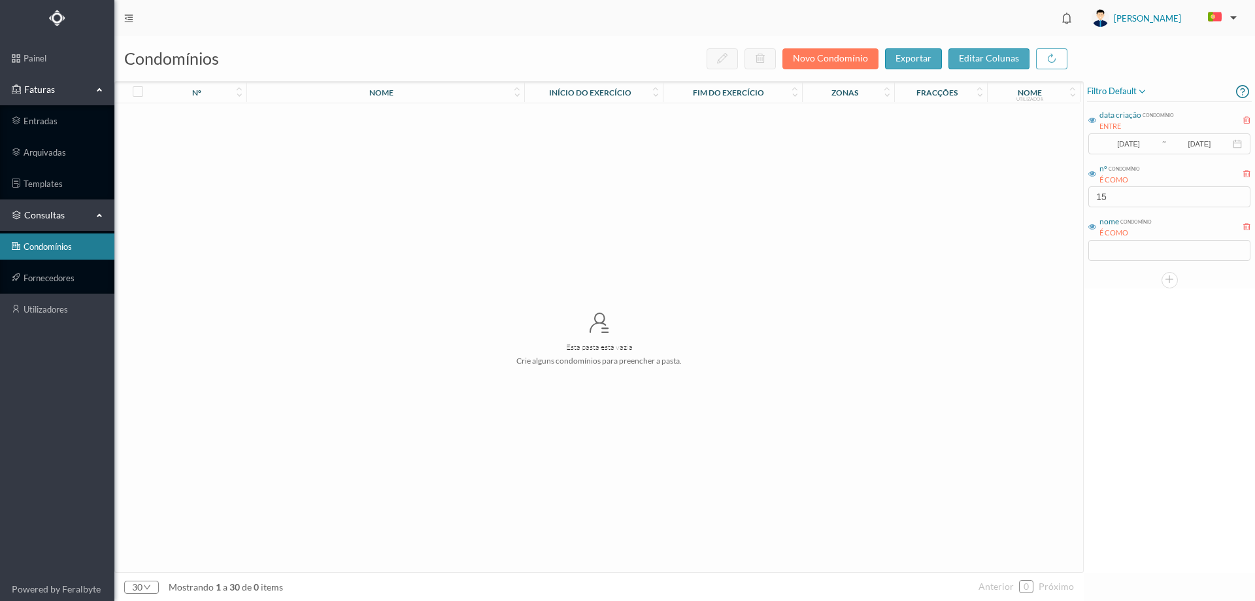
scroll to position [0, 0]
click at [1130, 198] on input "15" at bounding box center [1169, 196] width 162 height 21
type input "157"
drag, startPoint x: 1098, startPoint y: 202, endPoint x: 1069, endPoint y: 202, distance: 28.8
click at [1069, 202] on div "condomínios novo condomínio exportar editar colunas nº nome Início do exercício…" at bounding box center [684, 318] width 1141 height 565
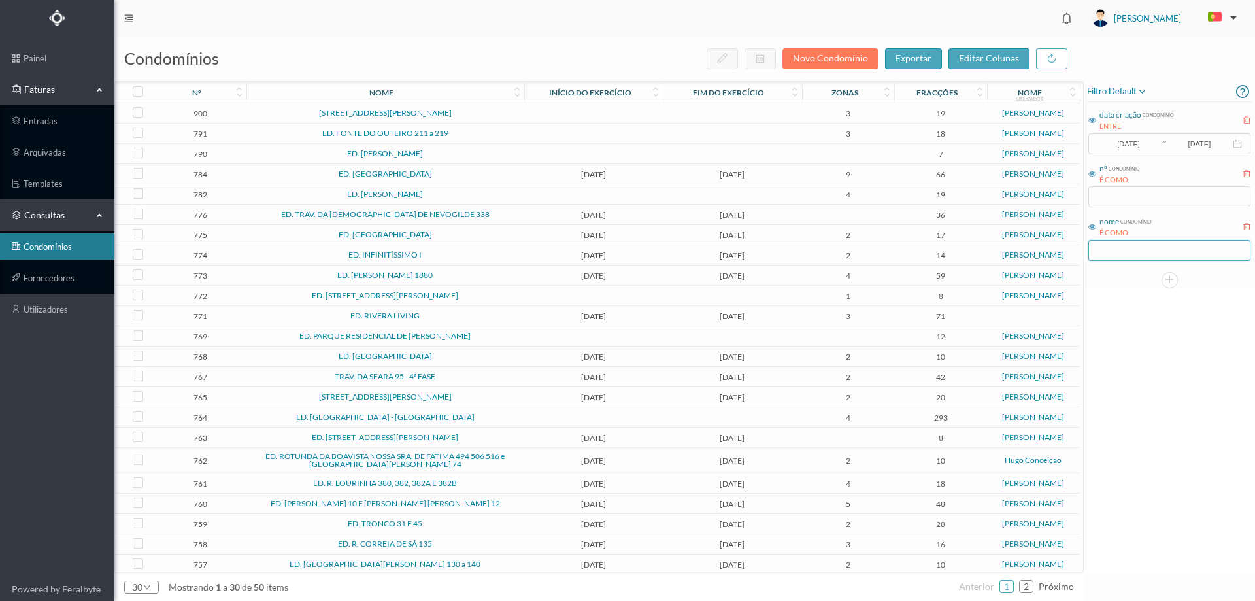
click at [1129, 250] on input "text" at bounding box center [1169, 250] width 162 height 21
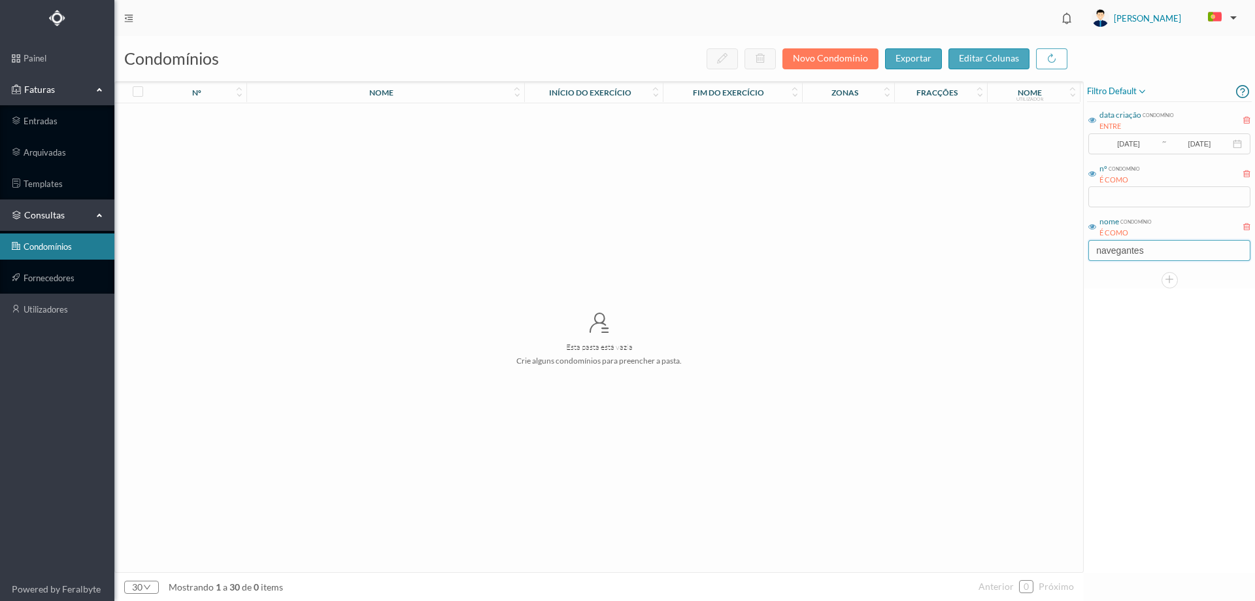
type input "navegantes"
click at [1098, 399] on div "filtro default data criação condomínio ENTRE 2024-01-01 ~ 2025-10-31 nº condomí…" at bounding box center [1169, 327] width 171 height 492
drag, startPoint x: 1166, startPoint y: 244, endPoint x: 985, endPoint y: 263, distance: 181.4
click at [985, 264] on div "condomínios novo condomínio exportar editar colunas nº nome Início do exercício…" at bounding box center [684, 318] width 1141 height 565
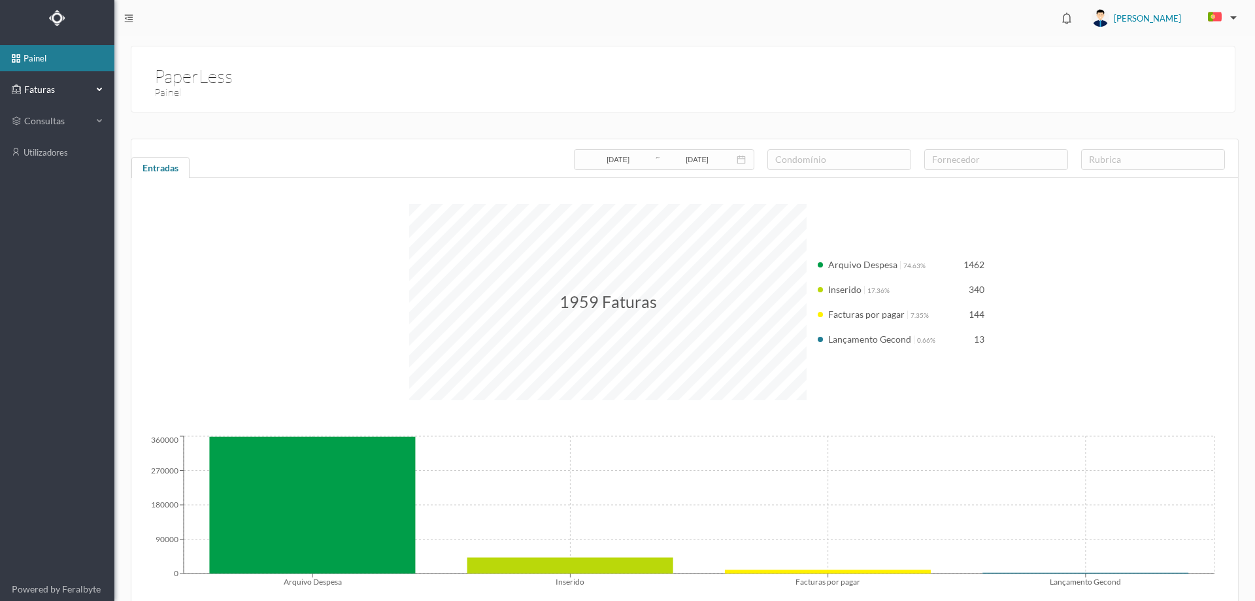
click at [25, 80] on div "Faturas" at bounding box center [52, 89] width 80 height 26
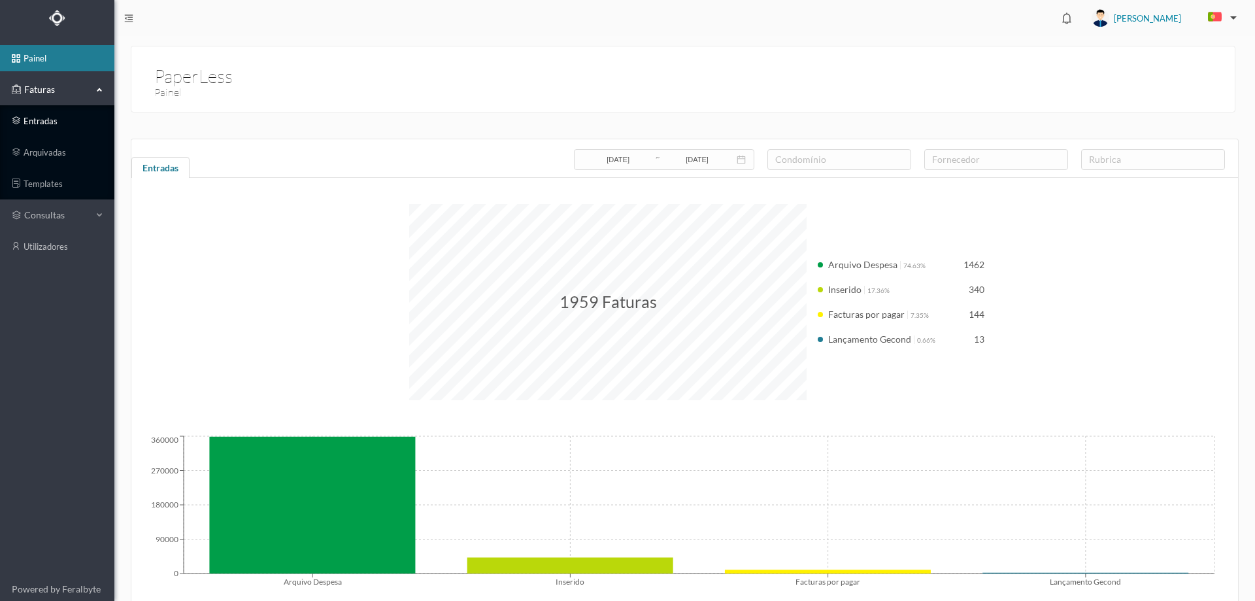
click at [86, 127] on link "entradas" at bounding box center [57, 121] width 114 height 26
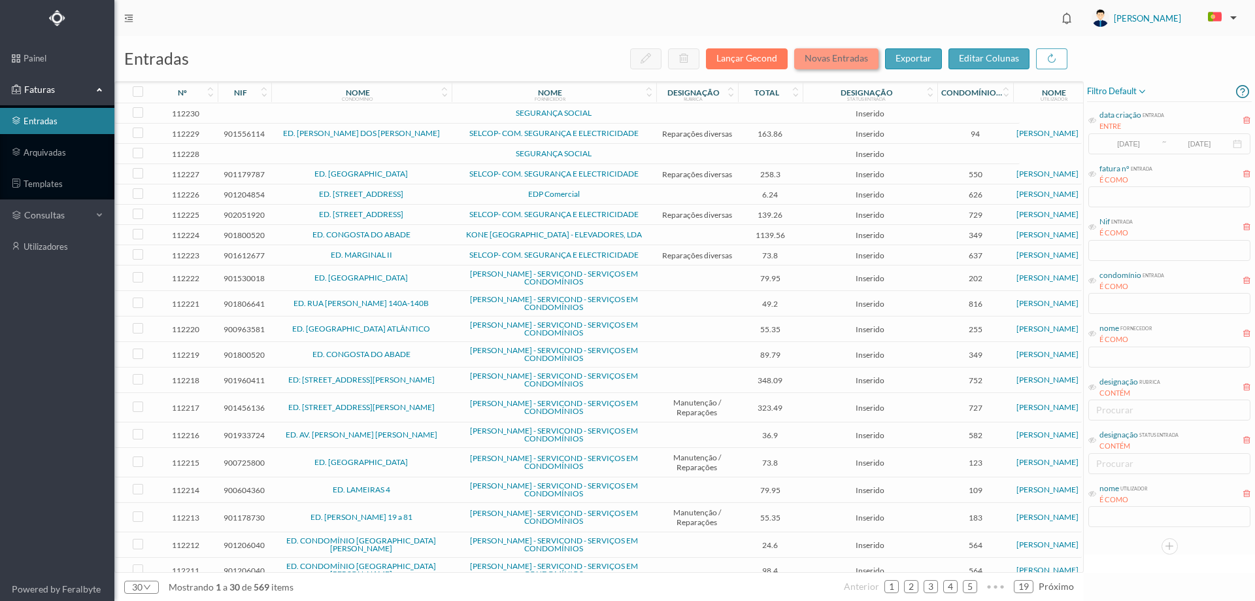
click at [845, 63] on button "Novas Entradas" at bounding box center [836, 58] width 84 height 21
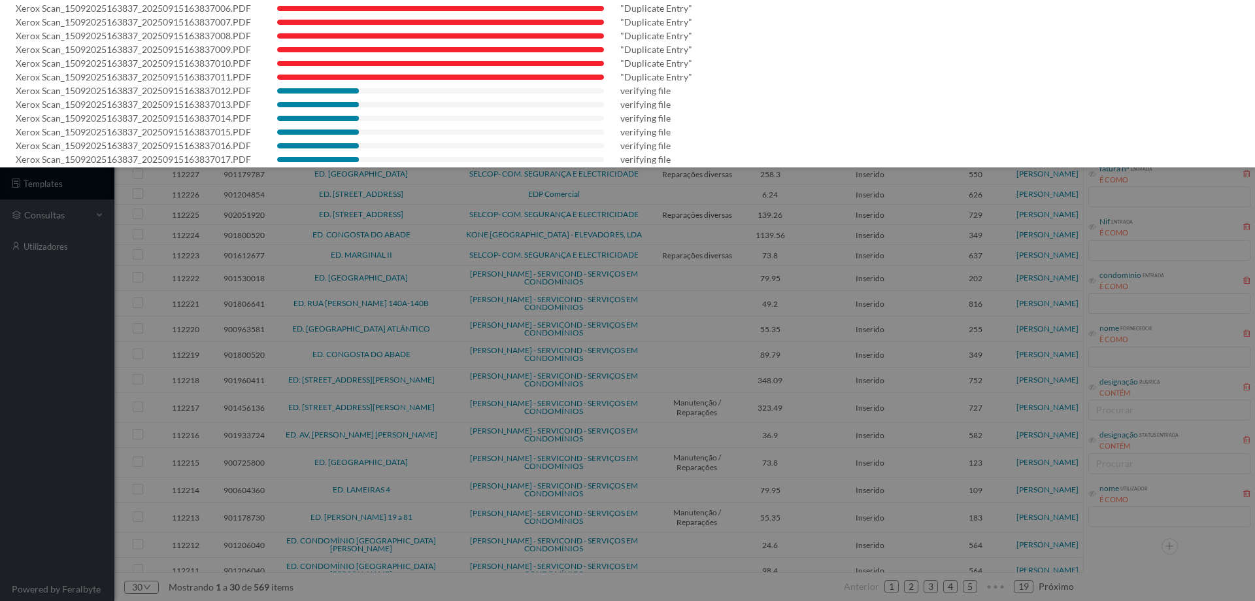
scroll to position [261, 0]
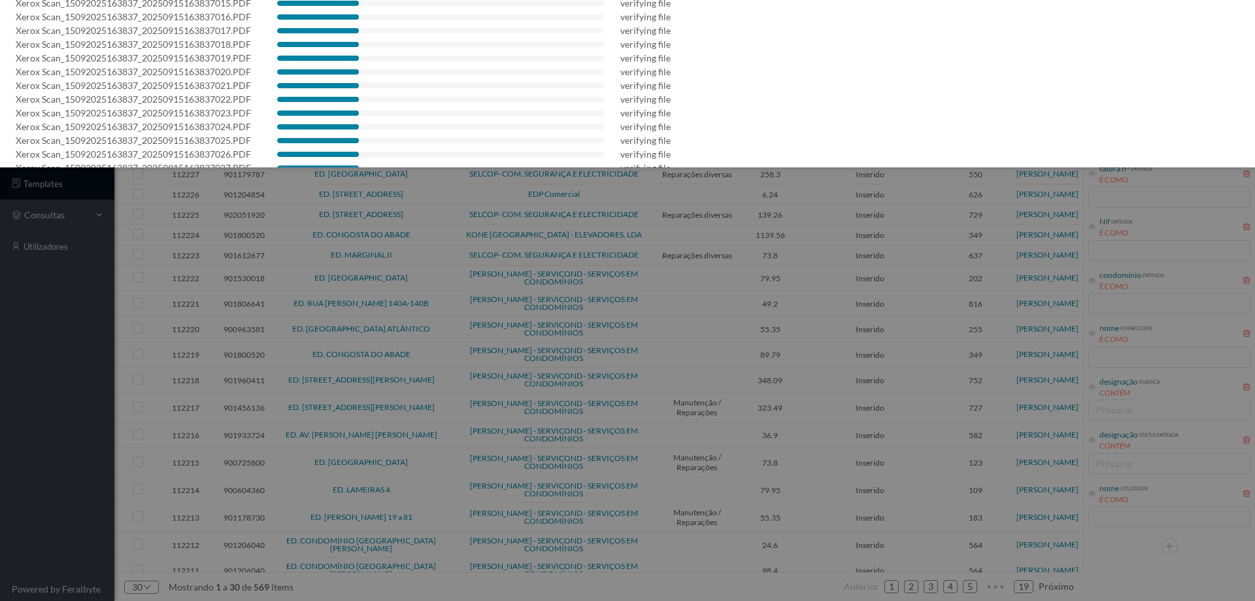
click at [80, 366] on div at bounding box center [627, 300] width 1255 height 601
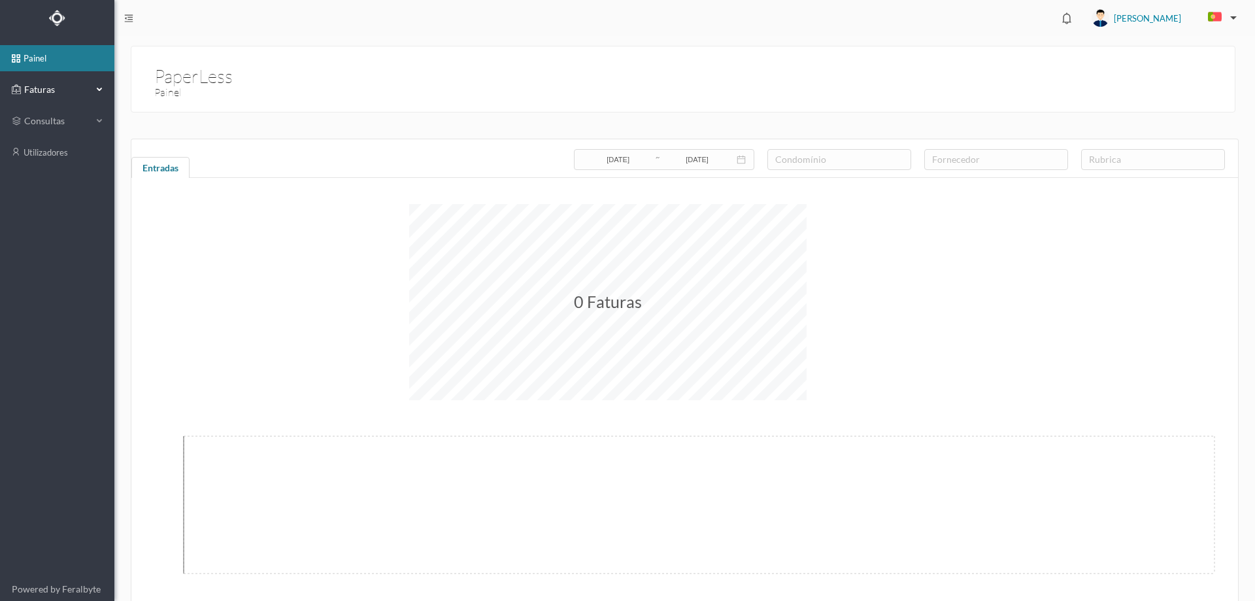
click at [61, 79] on div "Faturas" at bounding box center [52, 89] width 80 height 26
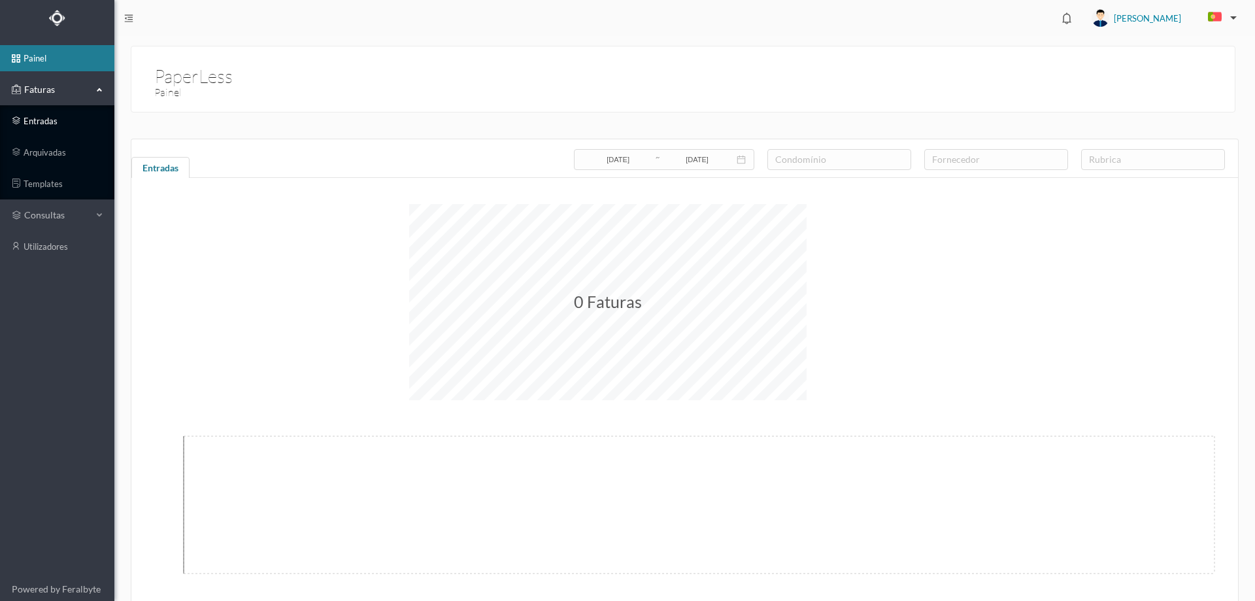
click at [45, 108] on link "entradas" at bounding box center [57, 121] width 114 height 26
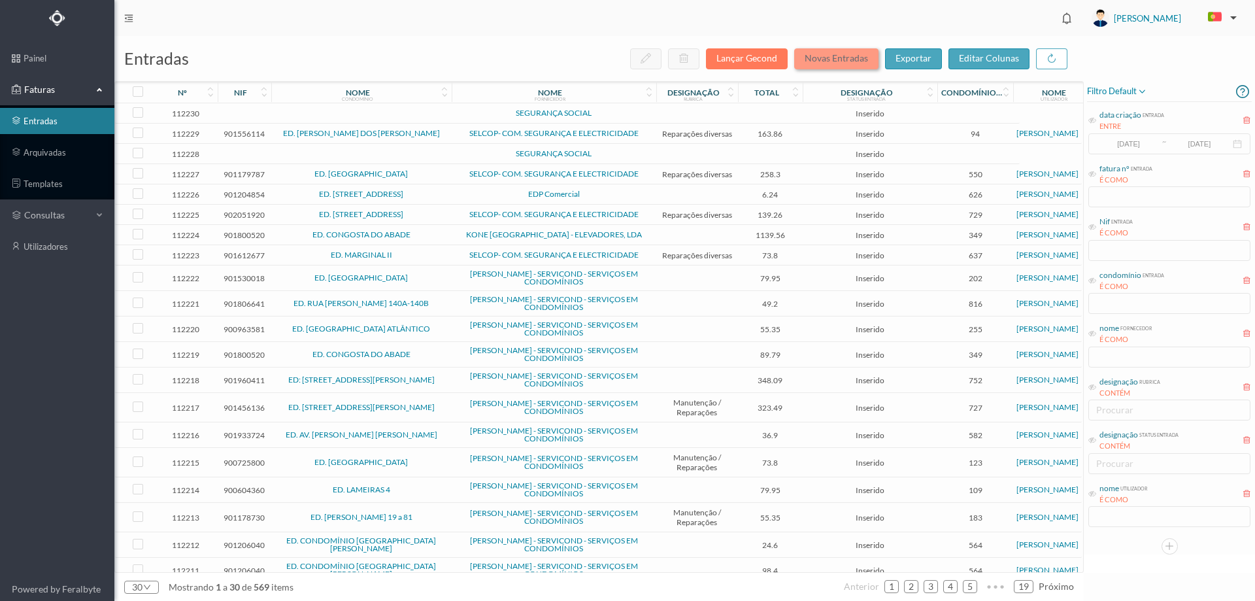
click at [826, 64] on button "Novas Entradas" at bounding box center [836, 58] width 84 height 21
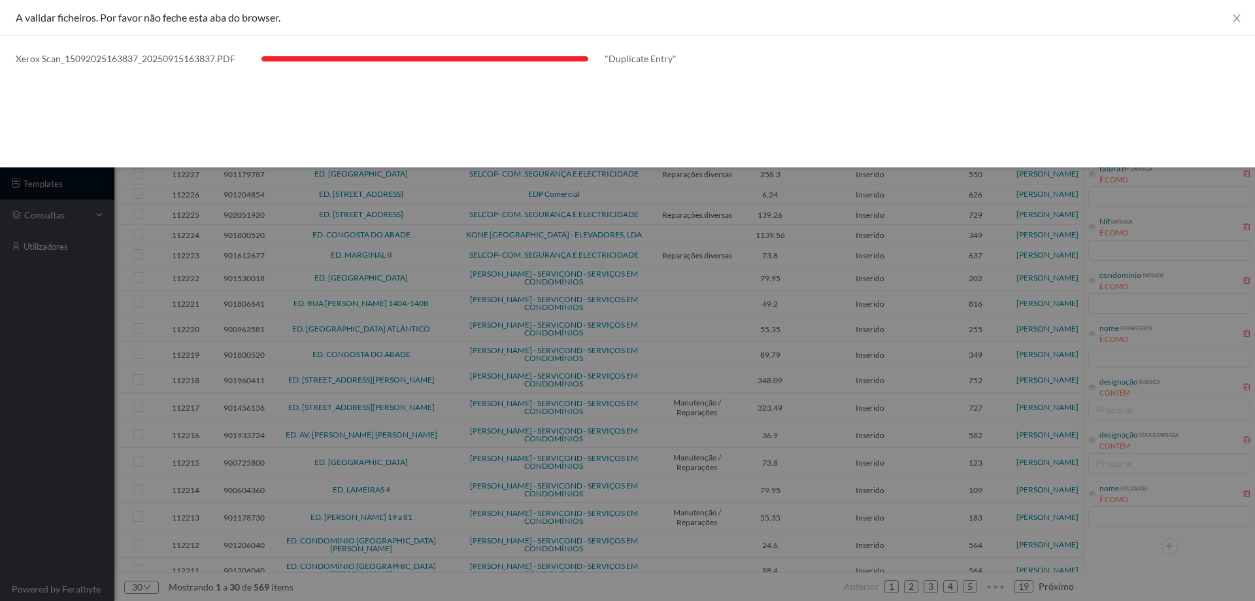
click at [104, 319] on div at bounding box center [627, 300] width 1255 height 601
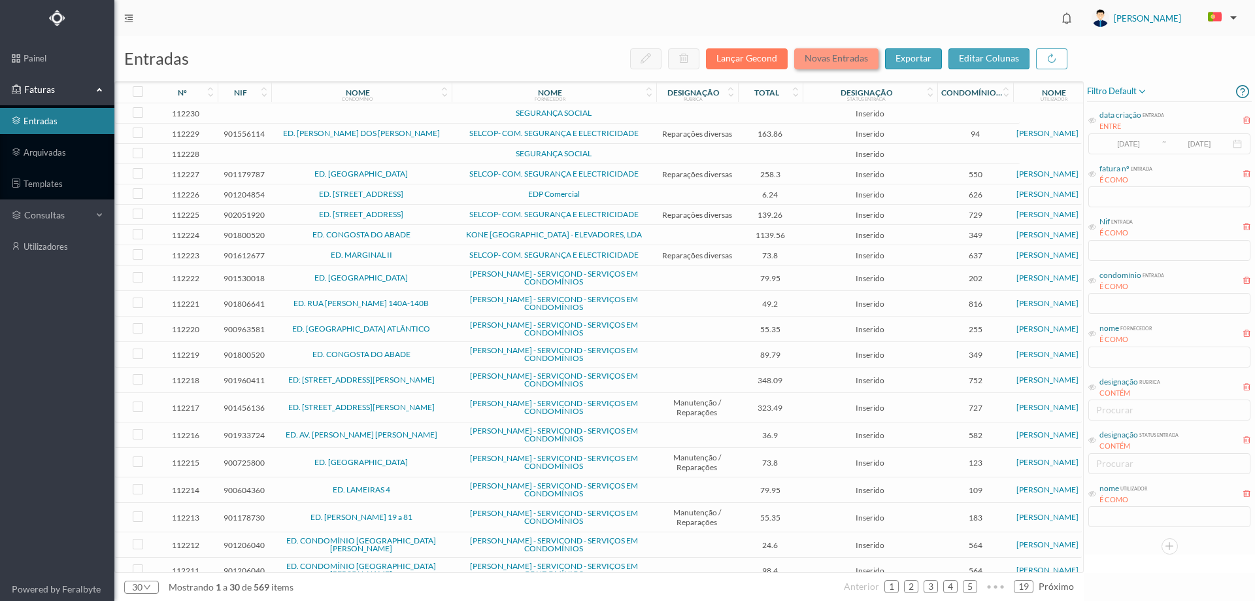
click at [867, 58] on button "Novas Entradas" at bounding box center [836, 58] width 84 height 21
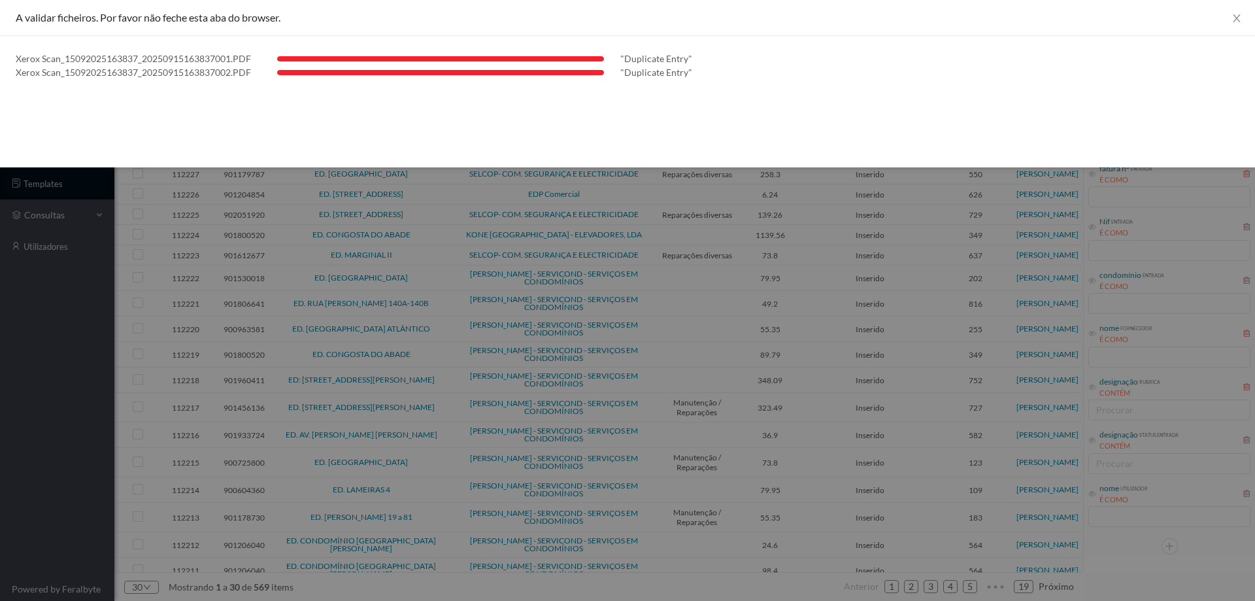
click at [486, 263] on div at bounding box center [627, 300] width 1255 height 601
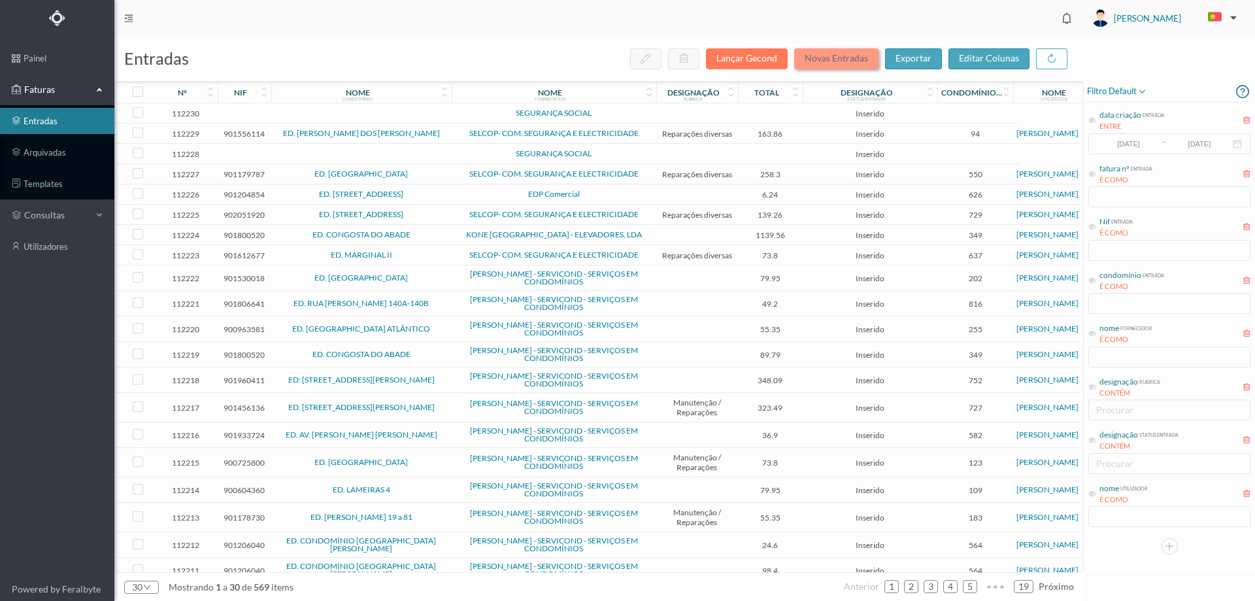
click at [843, 58] on button "Novas Entradas" at bounding box center [836, 58] width 84 height 21
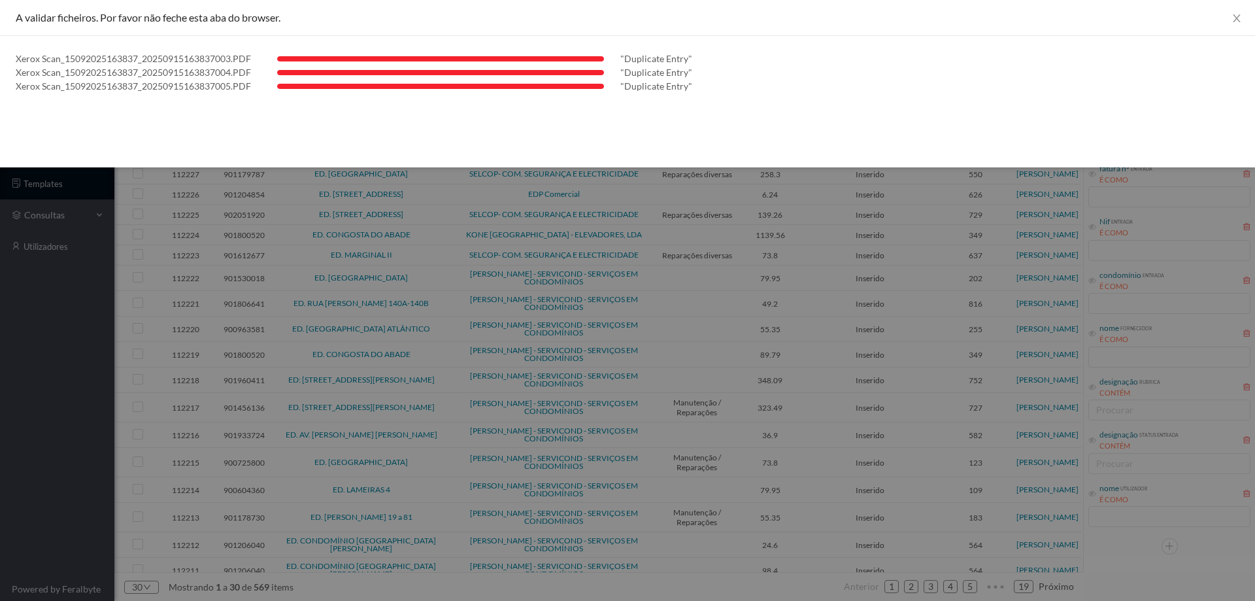
click at [47, 436] on div at bounding box center [627, 300] width 1255 height 601
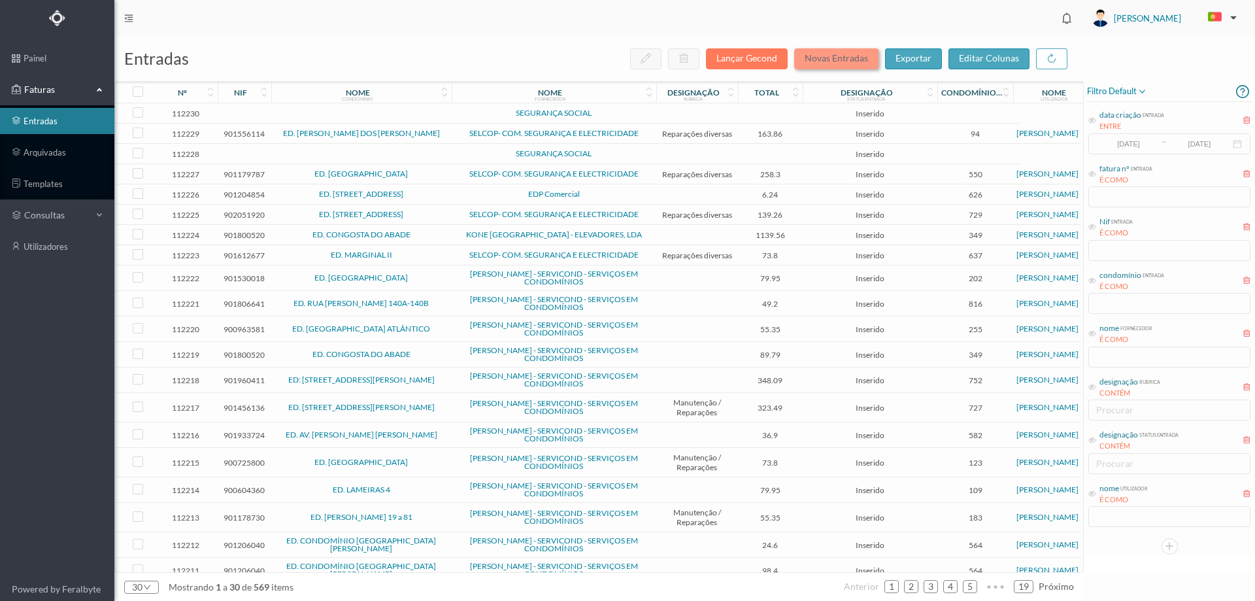
click at [835, 52] on button "Novas Entradas" at bounding box center [836, 58] width 84 height 21
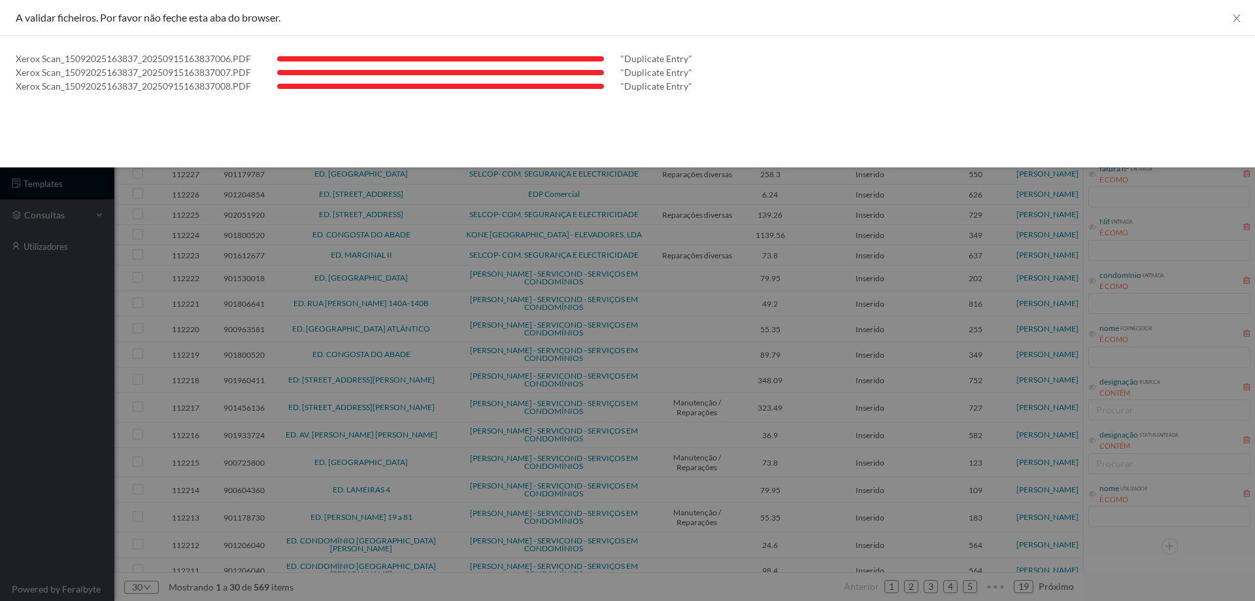
click at [0, 426] on div at bounding box center [627, 300] width 1255 height 601
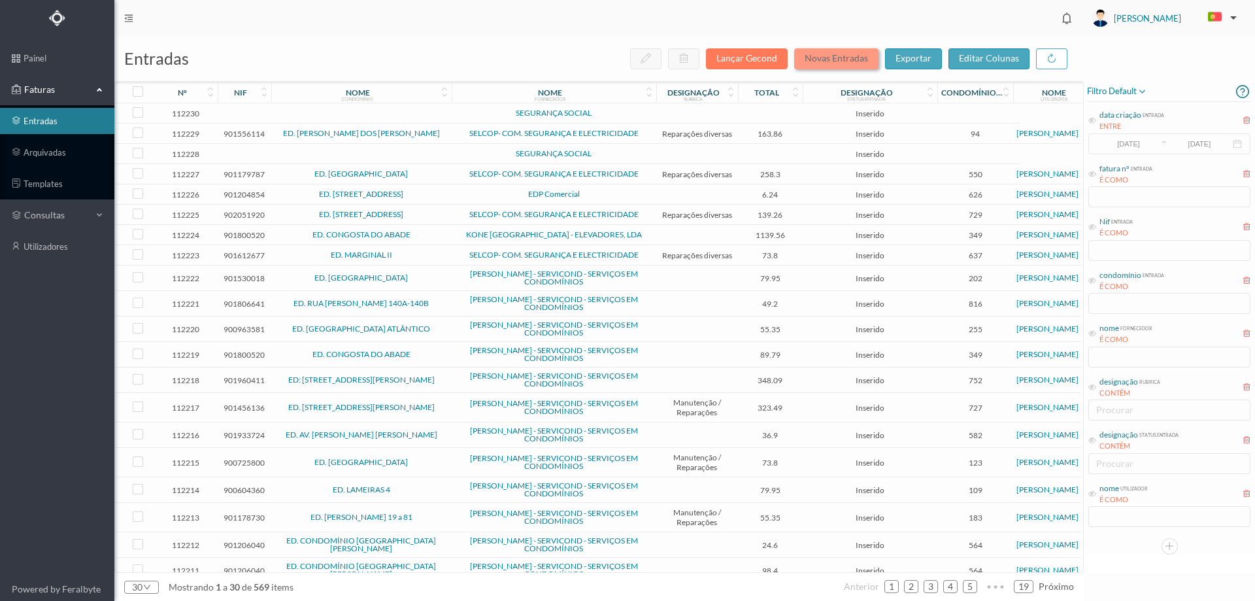
click at [835, 61] on button "Novas Entradas" at bounding box center [836, 58] width 84 height 21
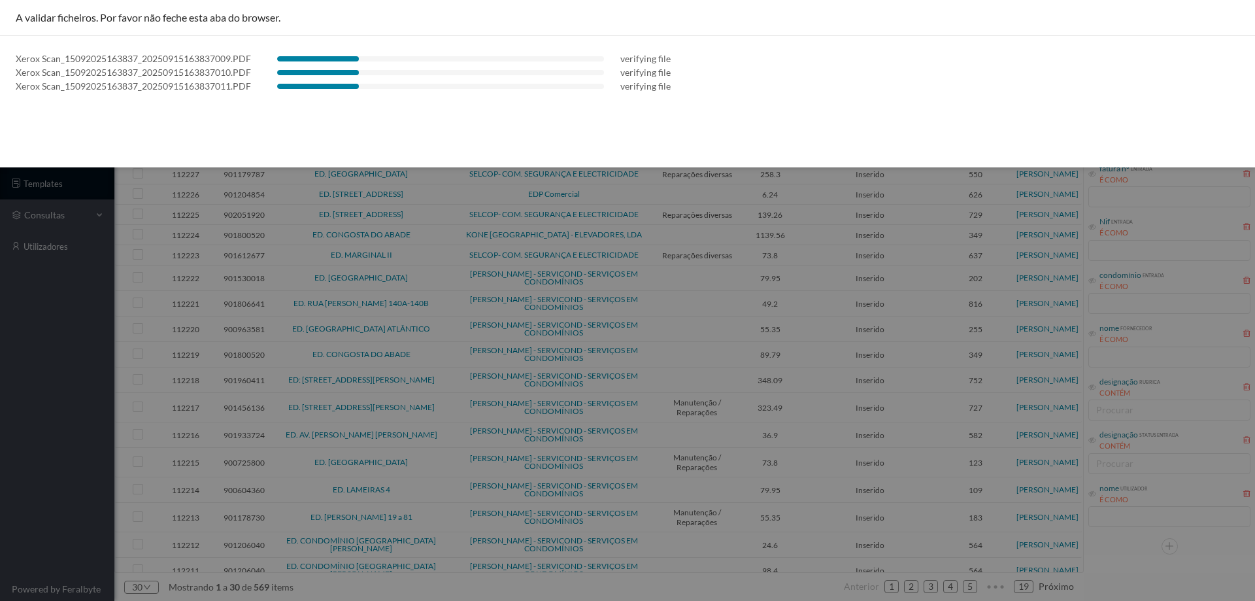
click at [14, 525] on div at bounding box center [627, 300] width 1255 height 601
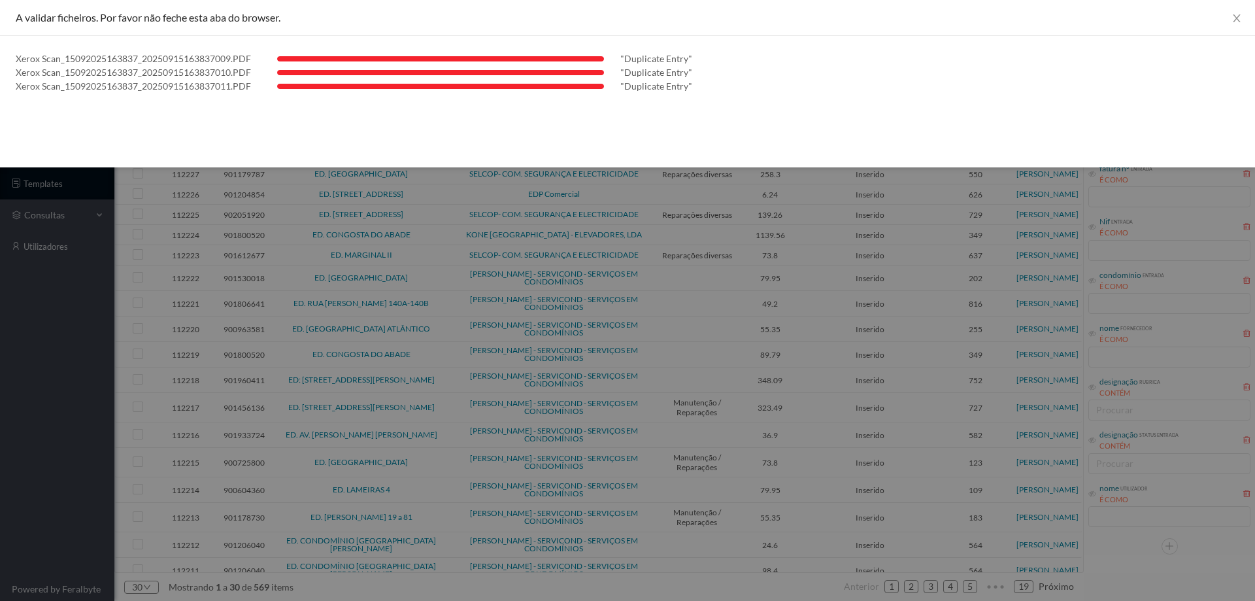
click at [0, 392] on div at bounding box center [627, 300] width 1255 height 601
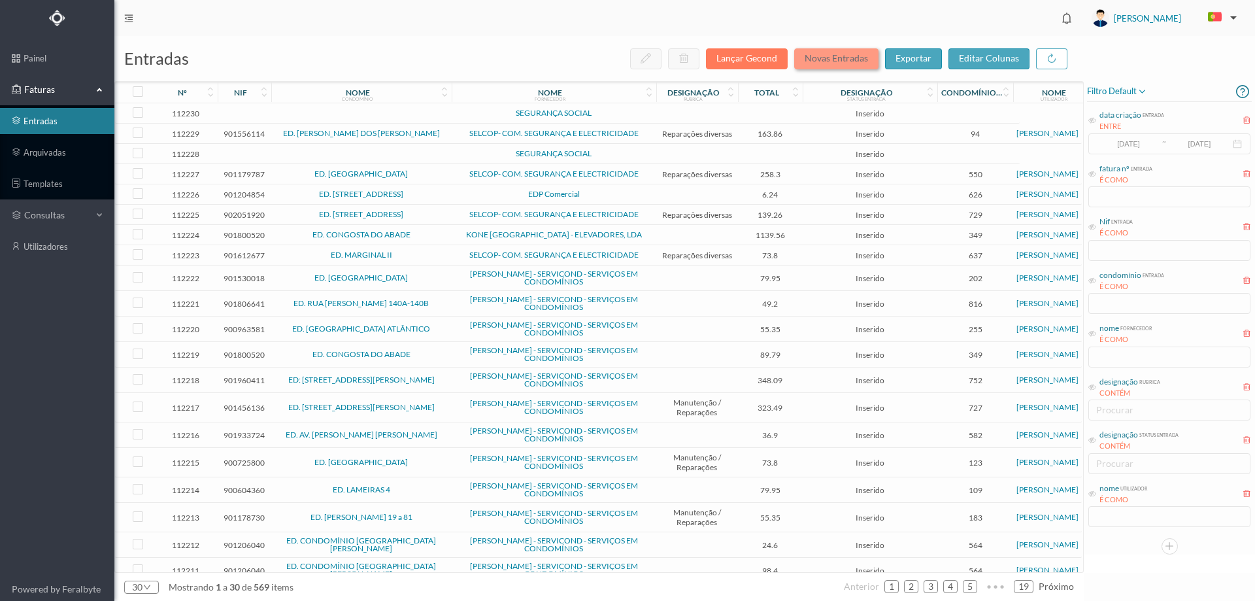
click at [838, 60] on button "Novas Entradas" at bounding box center [836, 58] width 84 height 21
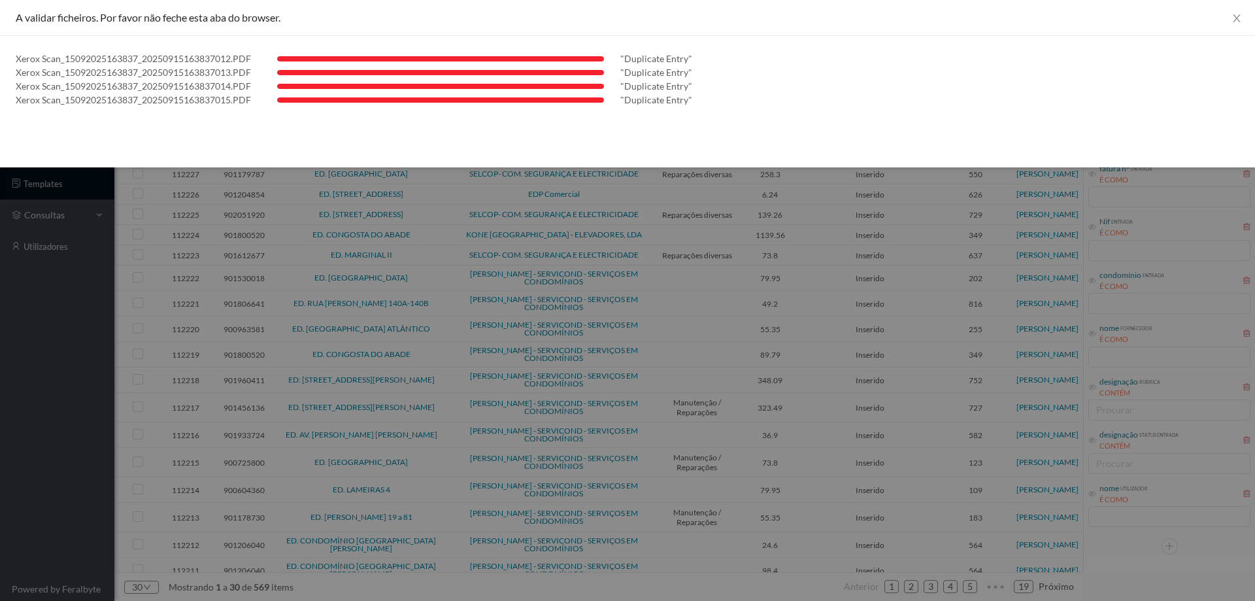
click at [161, 341] on div at bounding box center [627, 300] width 1255 height 601
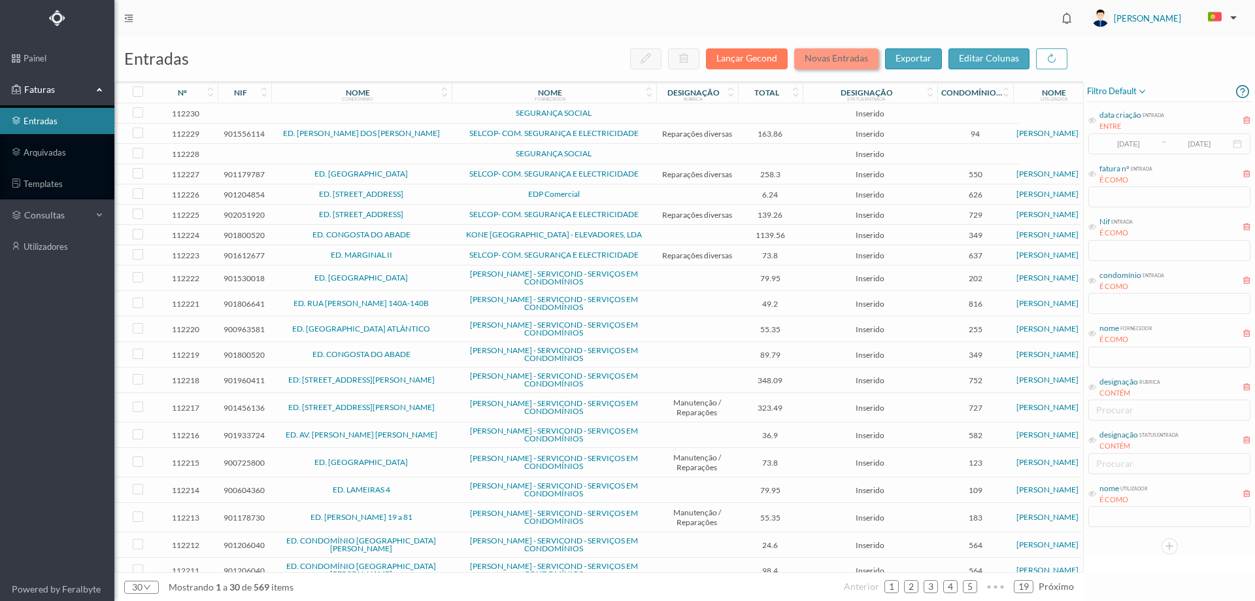
click at [816, 60] on button "Novas Entradas" at bounding box center [836, 58] width 84 height 21
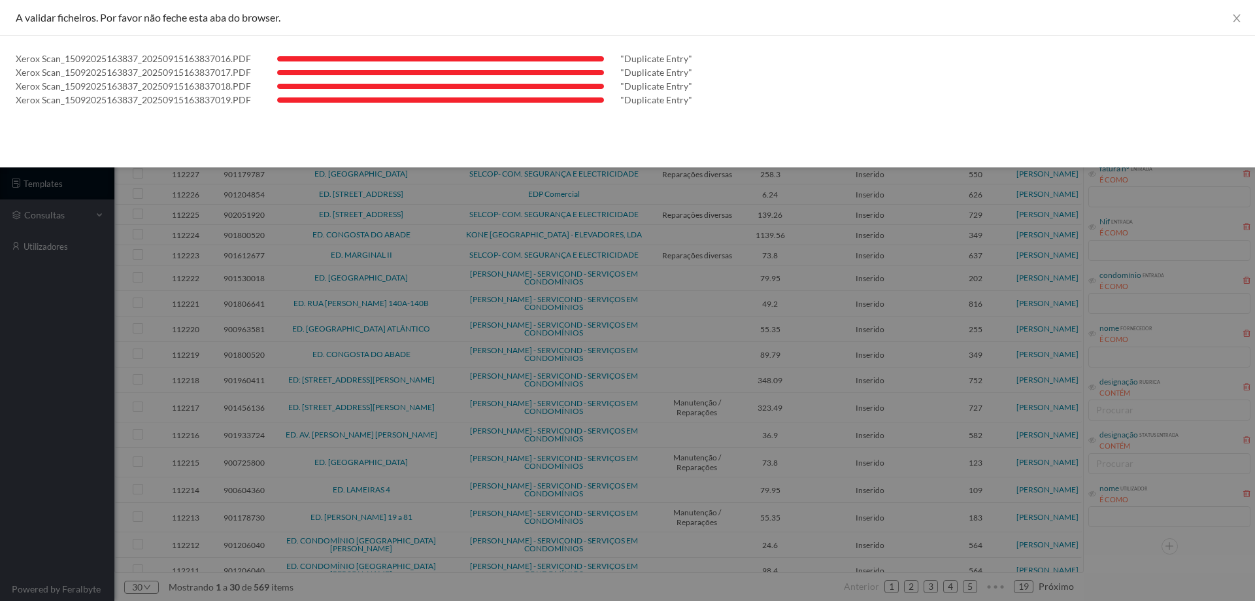
click at [65, 339] on div at bounding box center [627, 300] width 1255 height 601
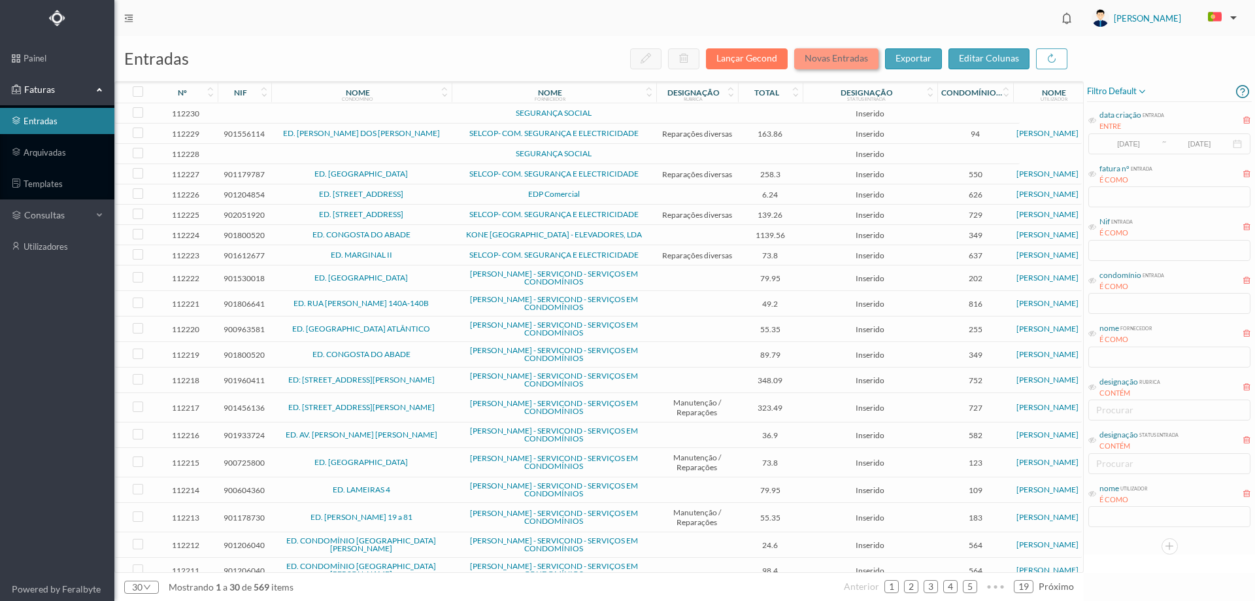
click at [819, 63] on button "Novas Entradas" at bounding box center [836, 58] width 84 height 21
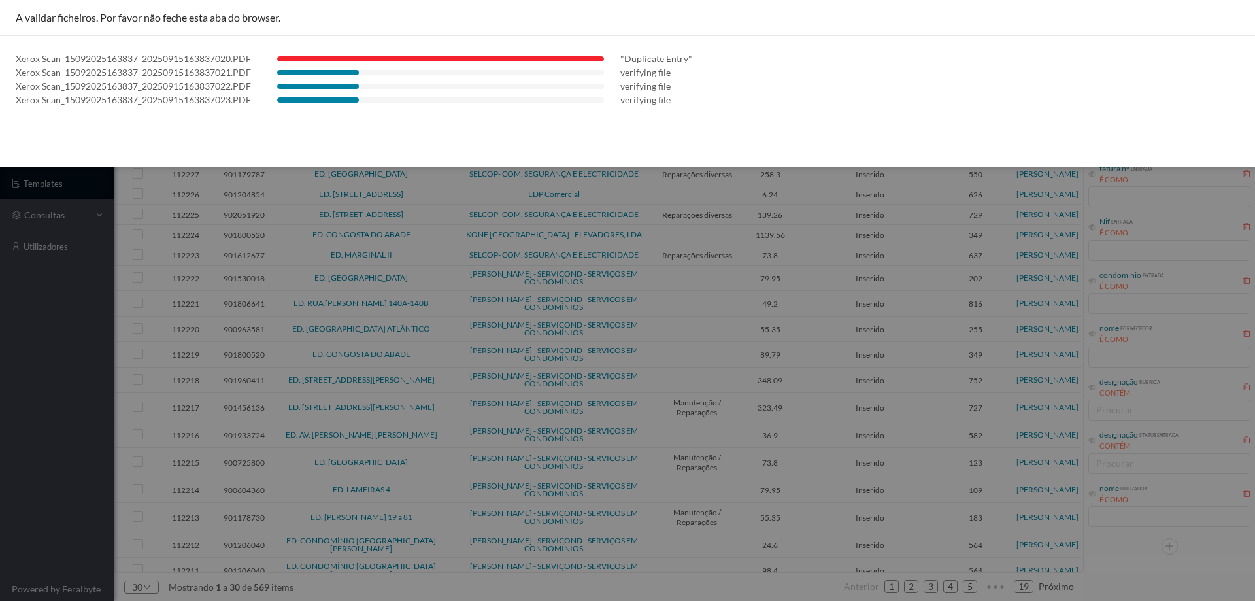
click at [52, 368] on div at bounding box center [627, 300] width 1255 height 601
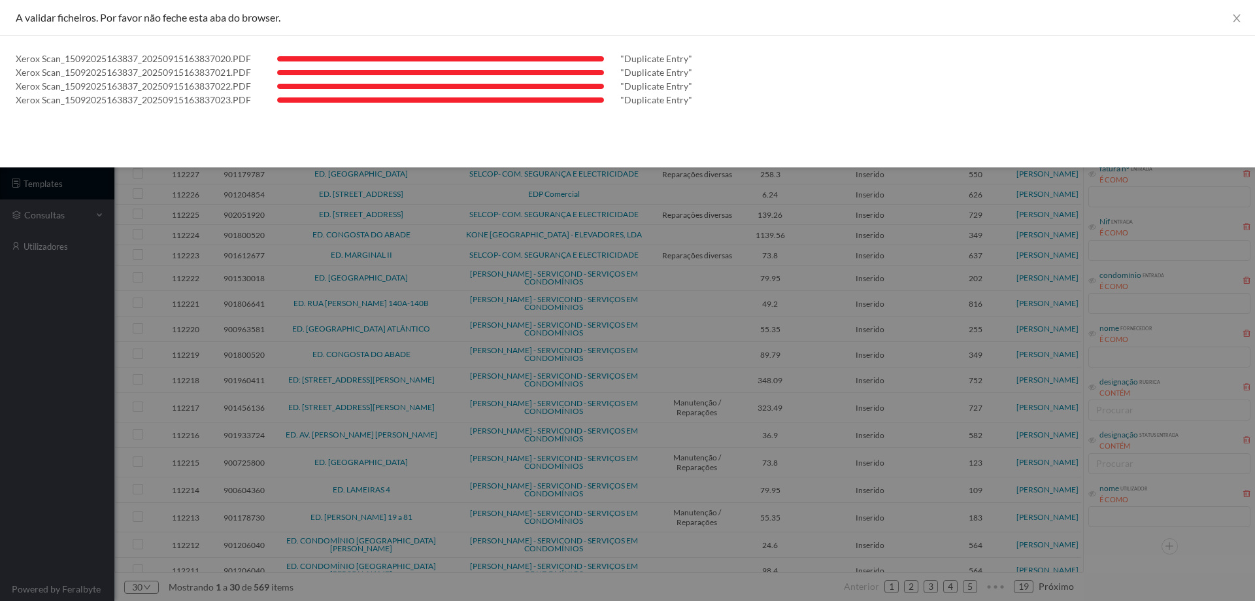
click at [0, 485] on div at bounding box center [627, 300] width 1255 height 601
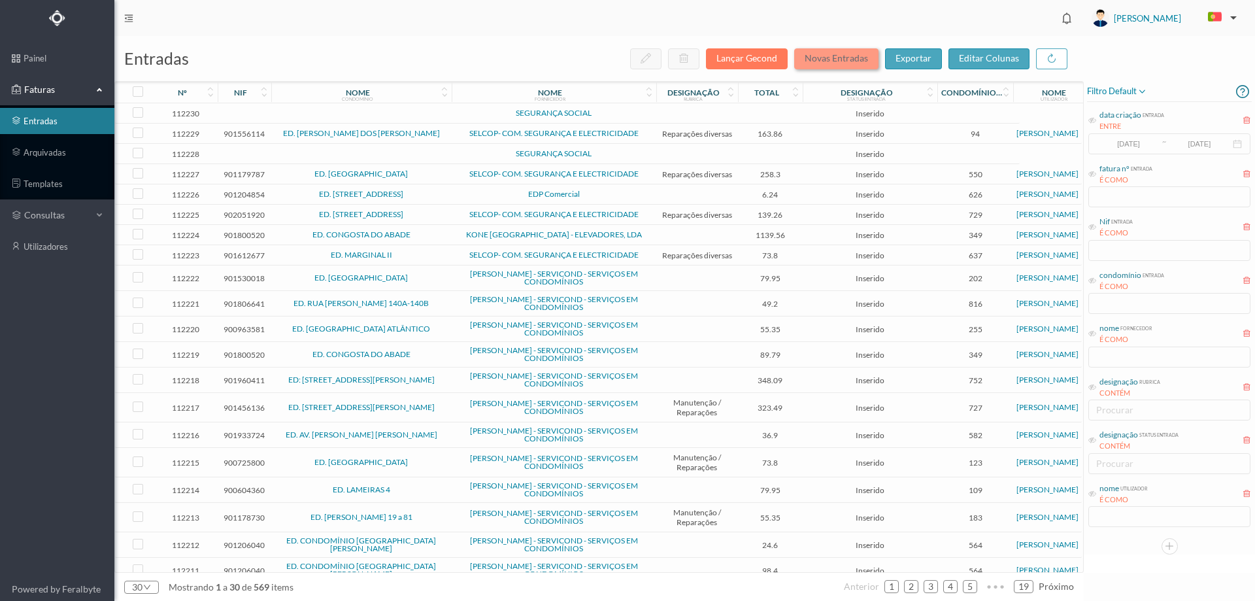
click at [826, 61] on button "Novas Entradas" at bounding box center [836, 58] width 84 height 21
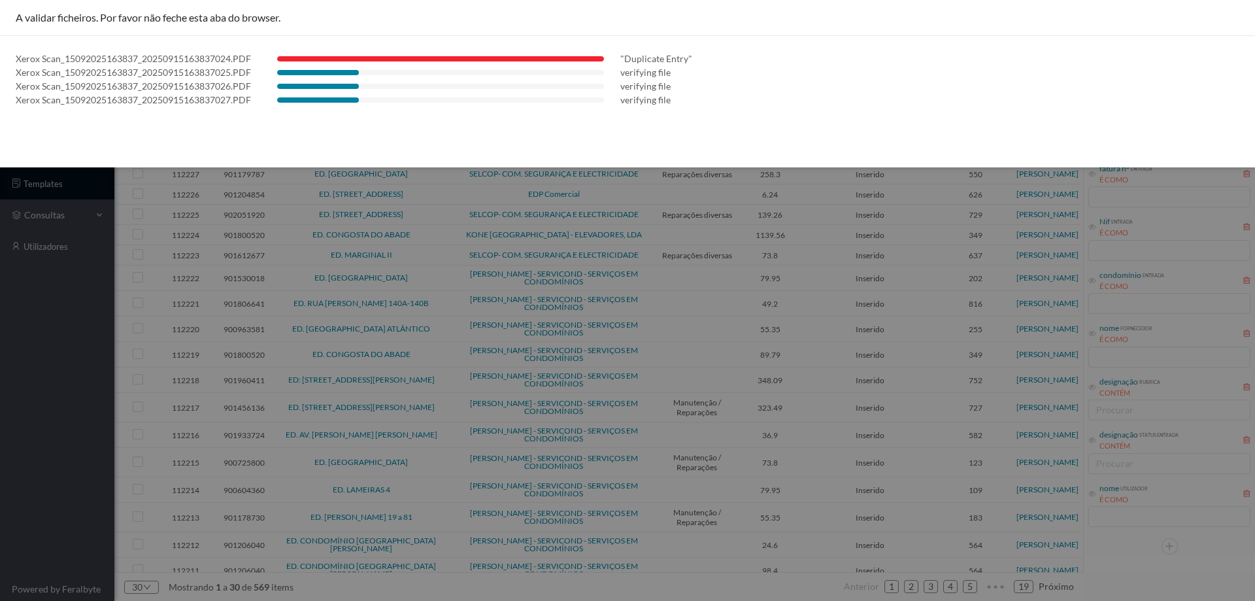
click at [0, 424] on div at bounding box center [627, 300] width 1255 height 601
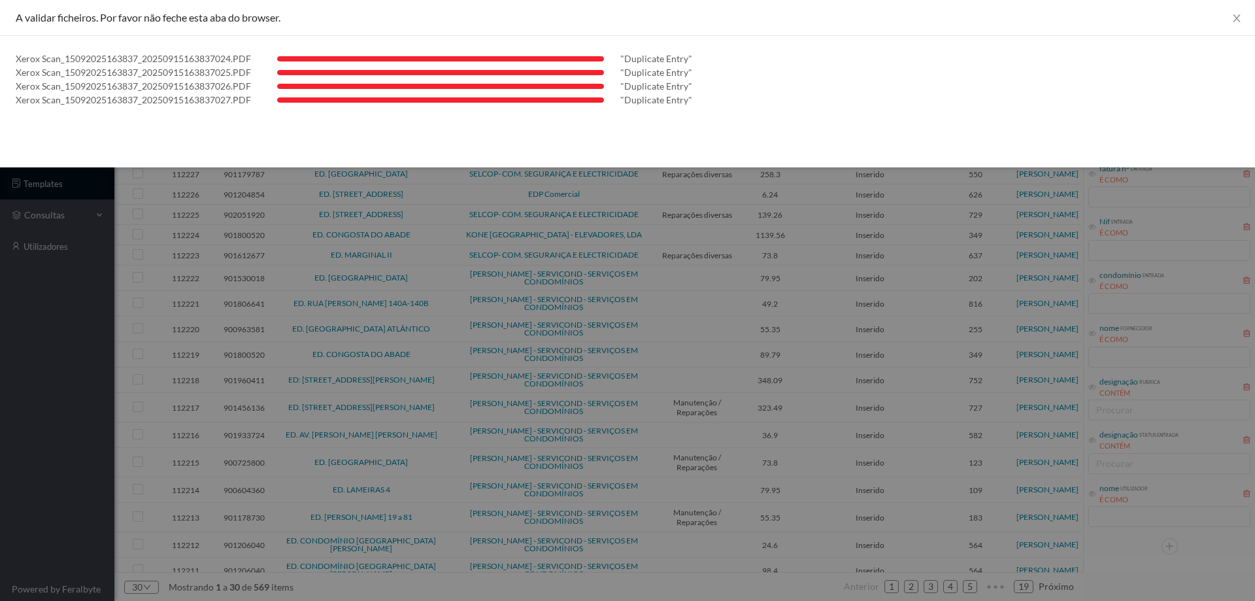
click at [0, 475] on div at bounding box center [627, 300] width 1255 height 601
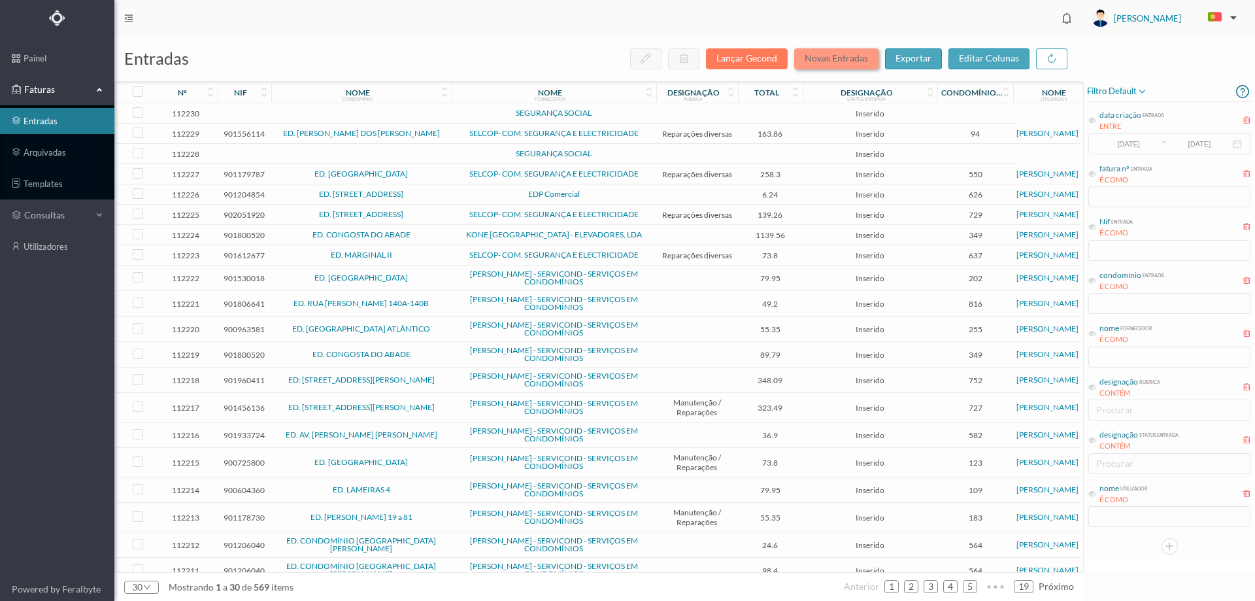
click at [826, 52] on button "Novas Entradas" at bounding box center [836, 58] width 84 height 21
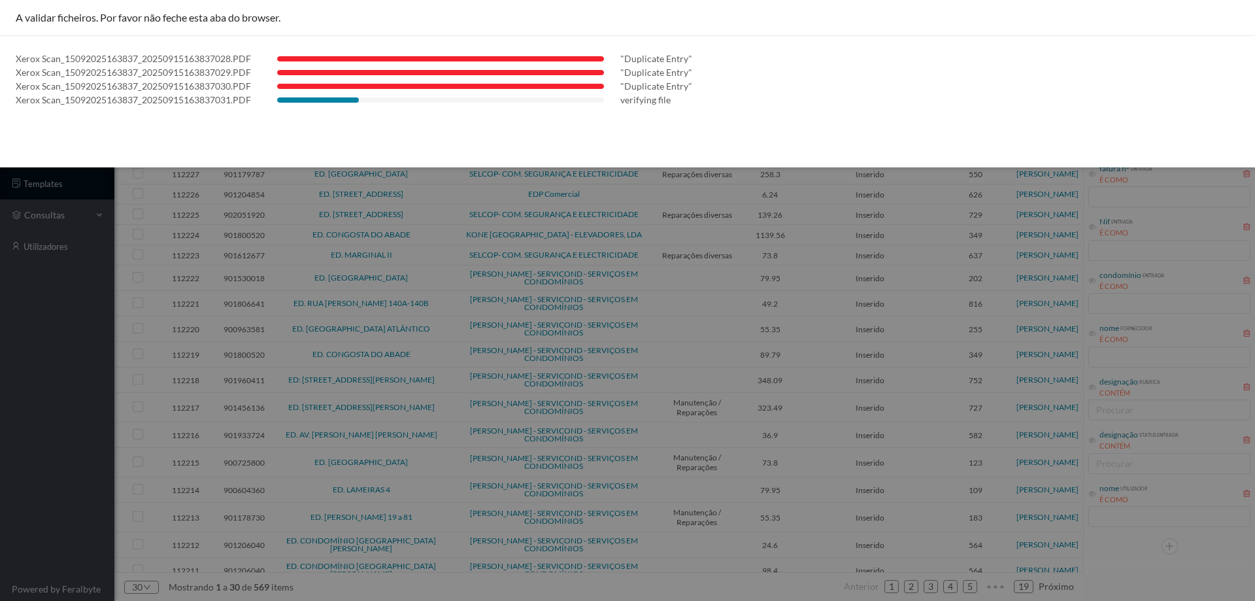
click at [82, 122] on div "Xerox Scan_15092025163837_20250915163837028.PDF "Duplicate Entry" Xerox Scan_15…" at bounding box center [627, 79] width 1255 height 86
click at [101, 289] on div at bounding box center [627, 300] width 1255 height 601
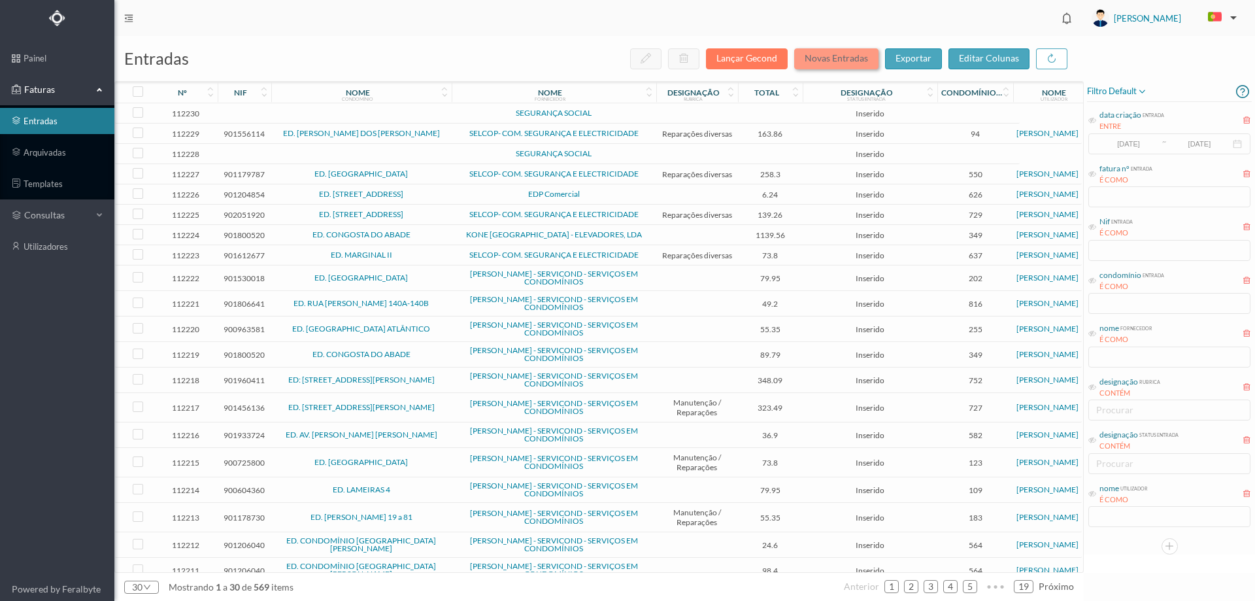
click at [815, 53] on button "Novas Entradas" at bounding box center [836, 58] width 84 height 21
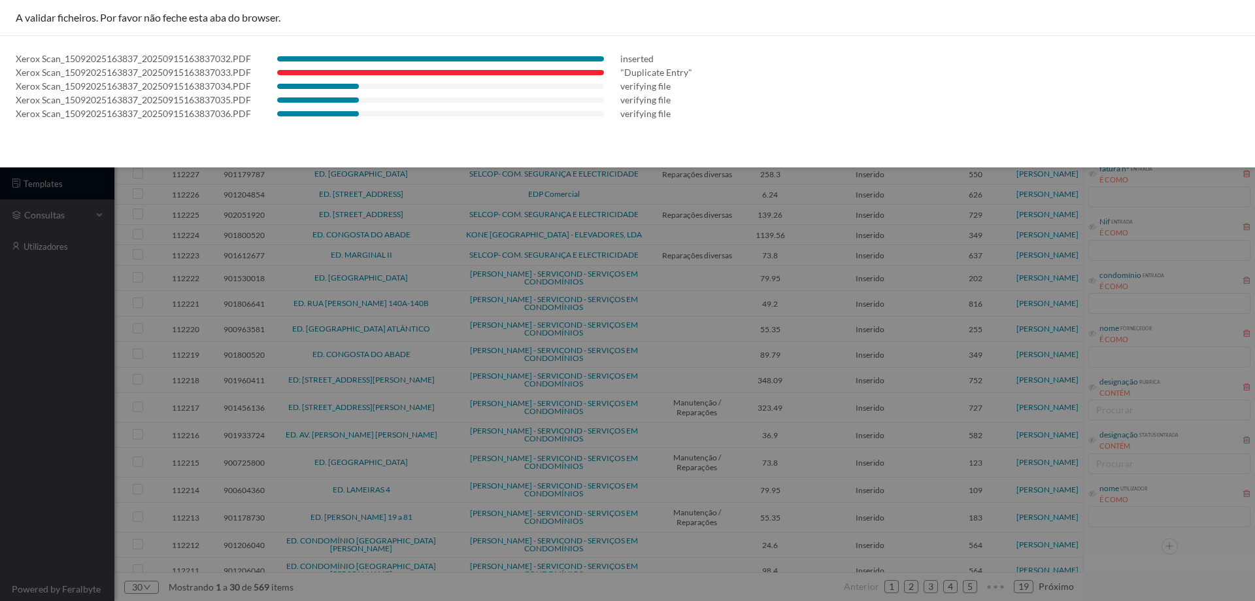
click at [16, 372] on div at bounding box center [627, 300] width 1255 height 601
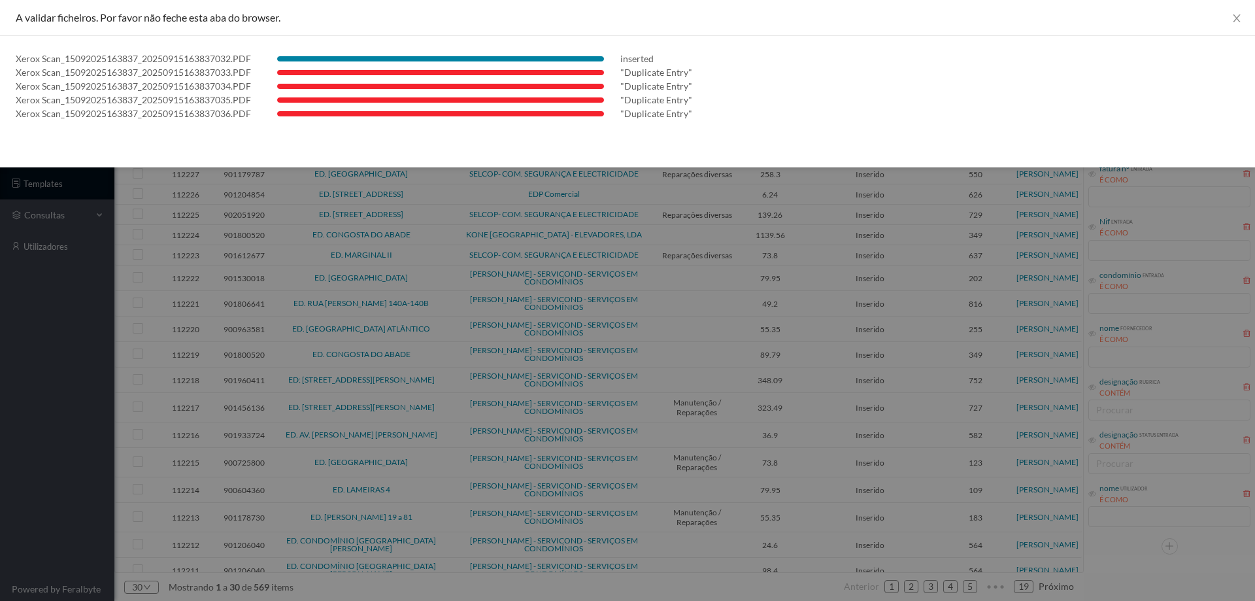
click at [25, 426] on div at bounding box center [627, 300] width 1255 height 601
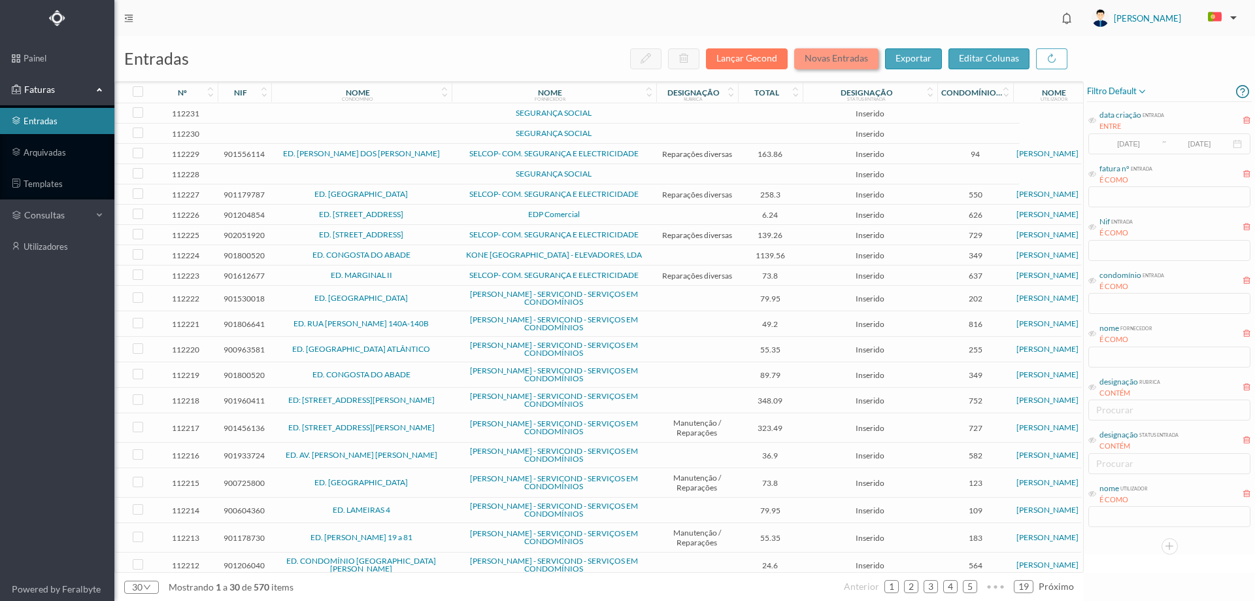
click at [812, 53] on button "Novas Entradas" at bounding box center [836, 58] width 84 height 21
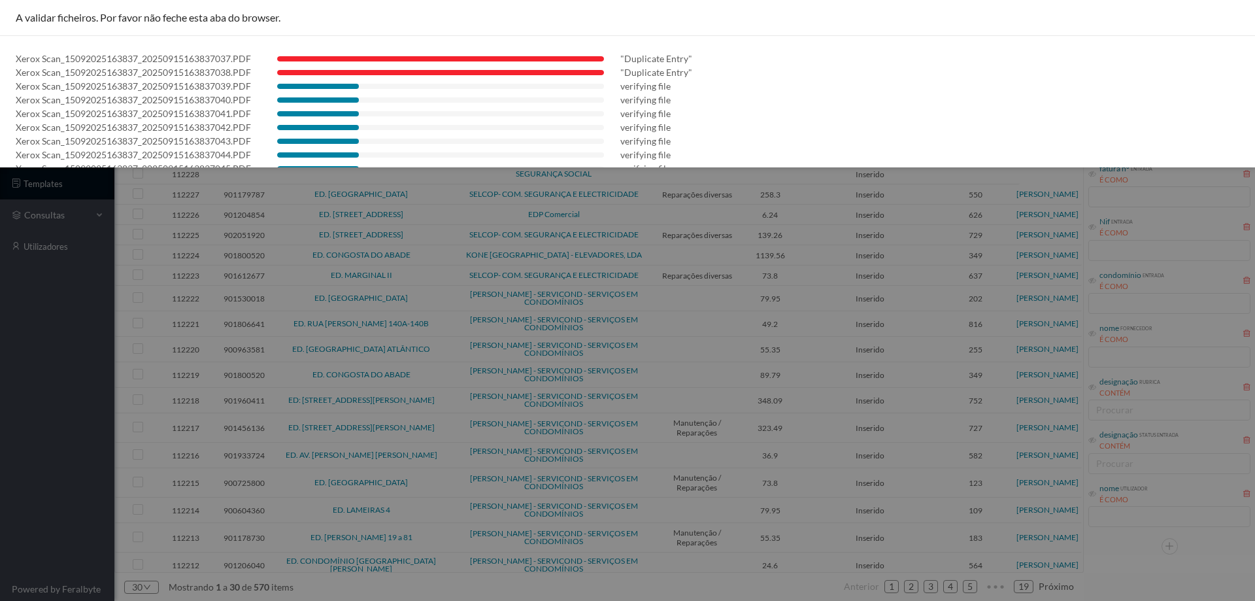
scroll to position [51, 0]
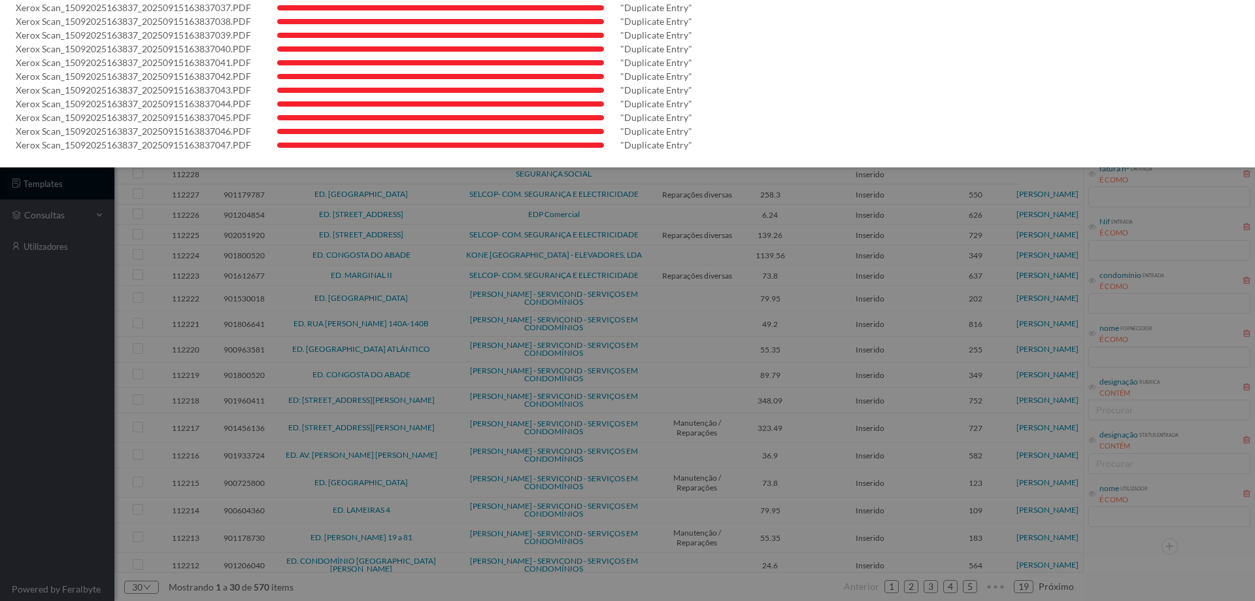
click at [3, 407] on div at bounding box center [627, 300] width 1255 height 601
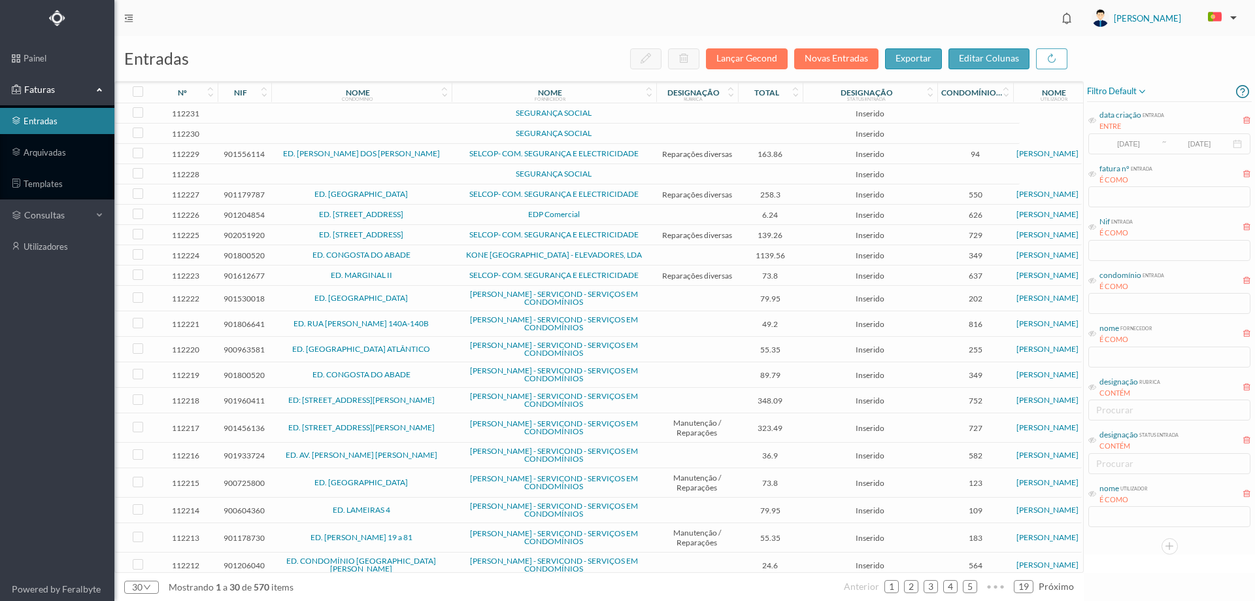
scroll to position [0, 0]
click at [850, 56] on button "Novas Entradas" at bounding box center [836, 58] width 84 height 21
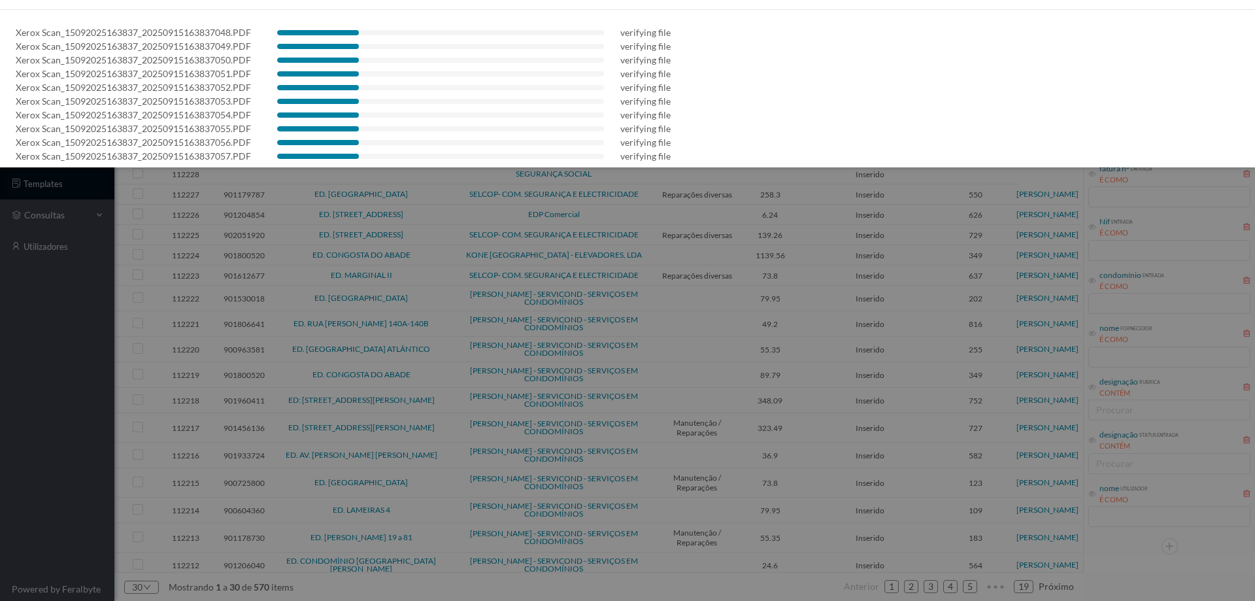
scroll to position [37, 0]
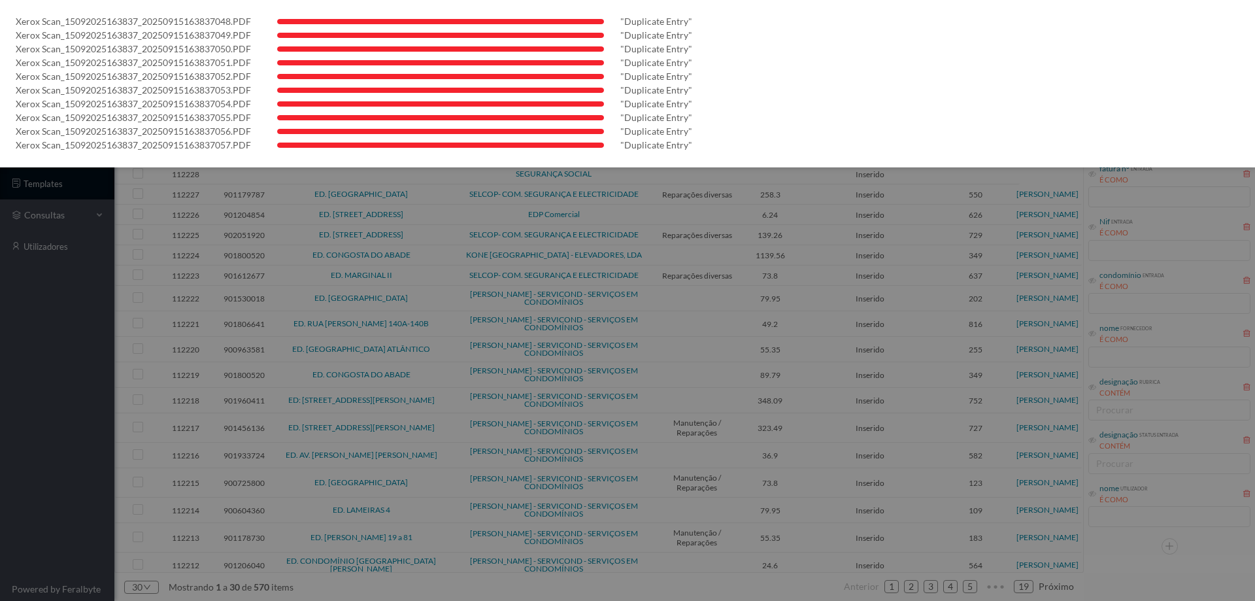
click at [1, 424] on div at bounding box center [627, 300] width 1255 height 601
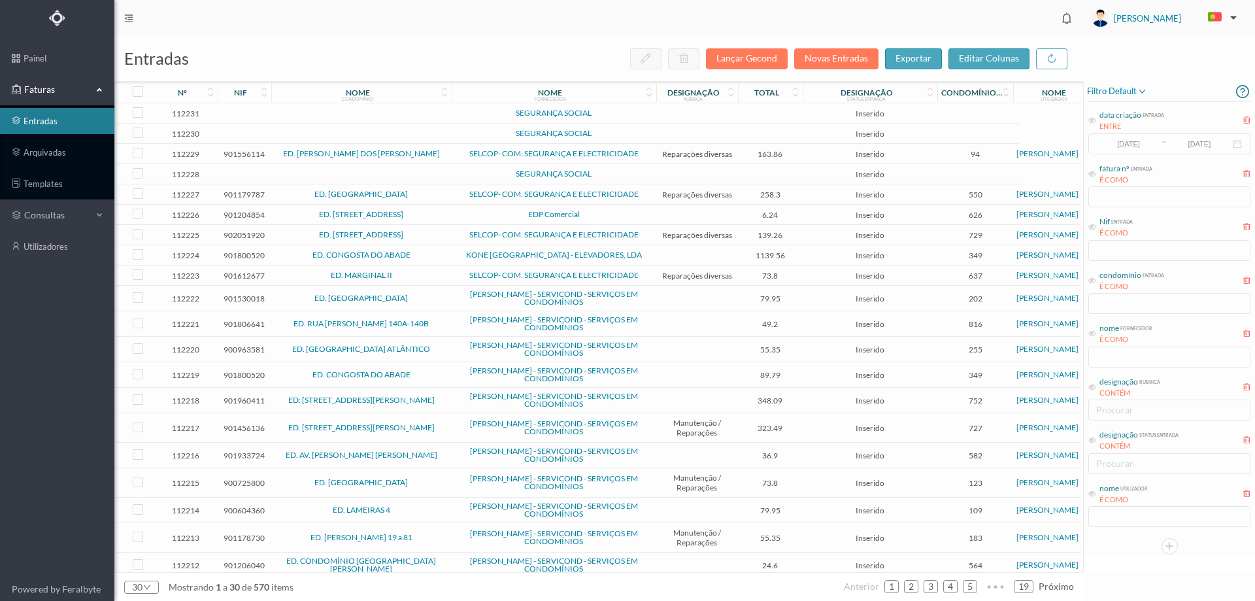
scroll to position [0, 0]
click at [824, 58] on div "designação (status entrada)" at bounding box center [867, 69] width 120 height 22
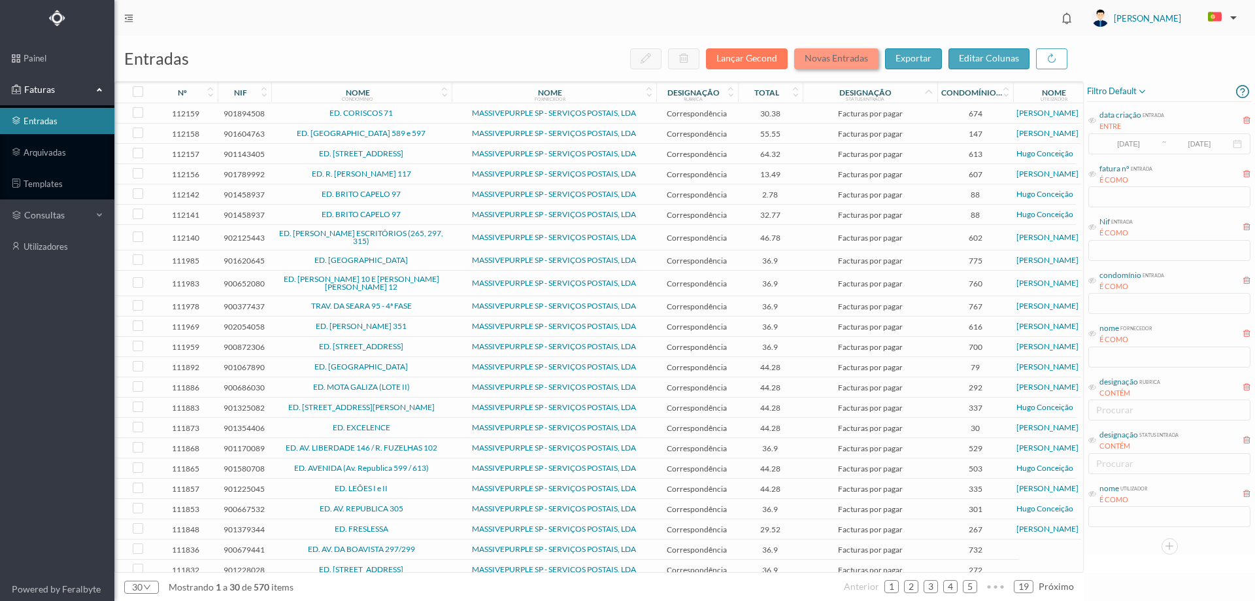
click at [820, 53] on button "Novas Entradas" at bounding box center [836, 58] width 84 height 21
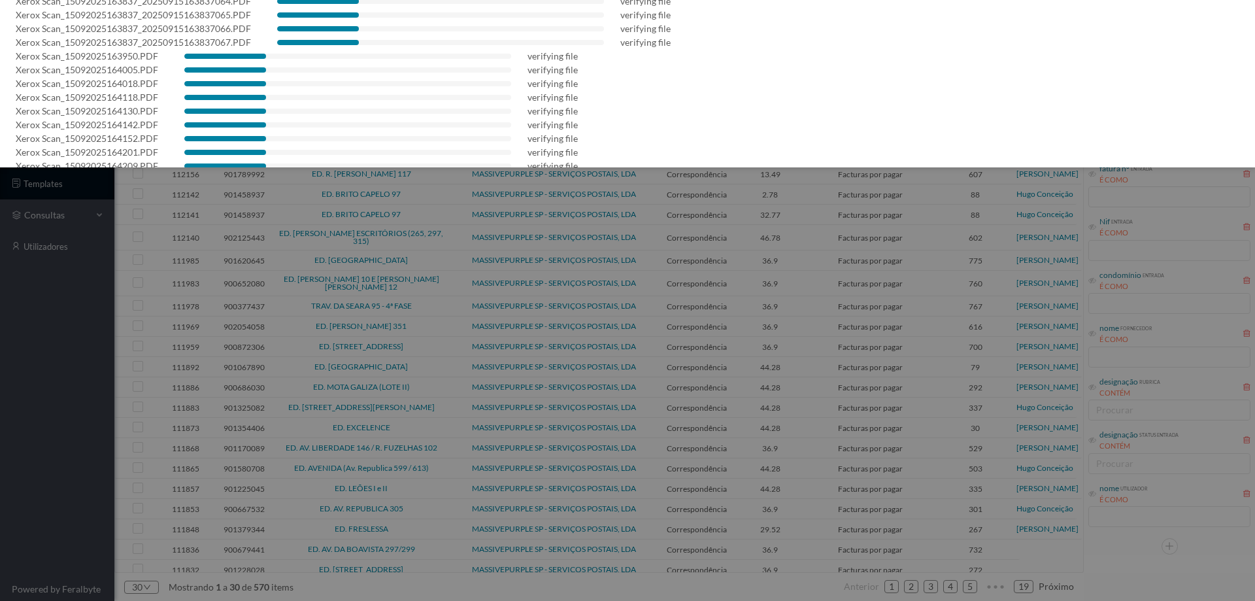
scroll to position [75, 0]
